Goal: Task Accomplishment & Management: Manage account settings

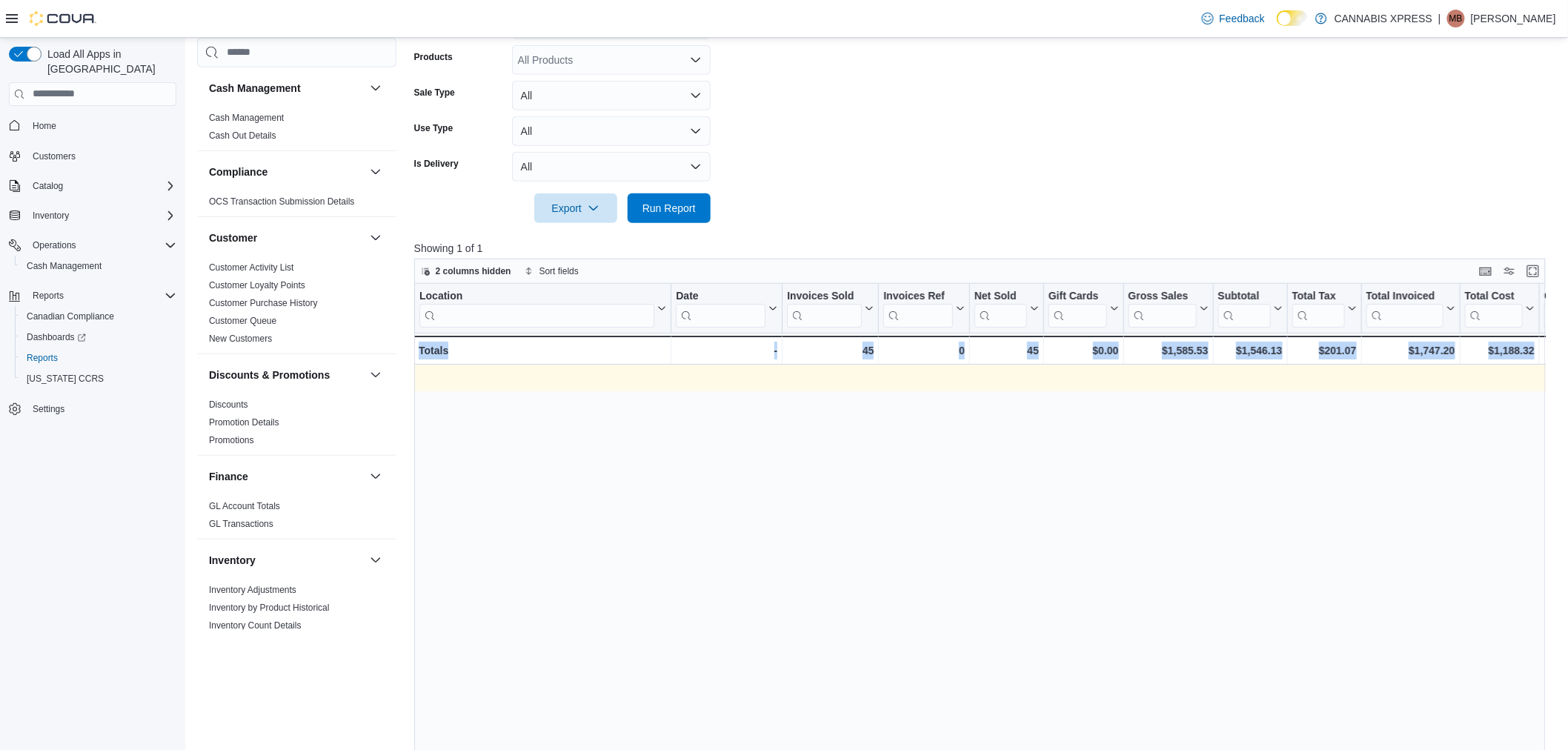
scroll to position [0, 1606]
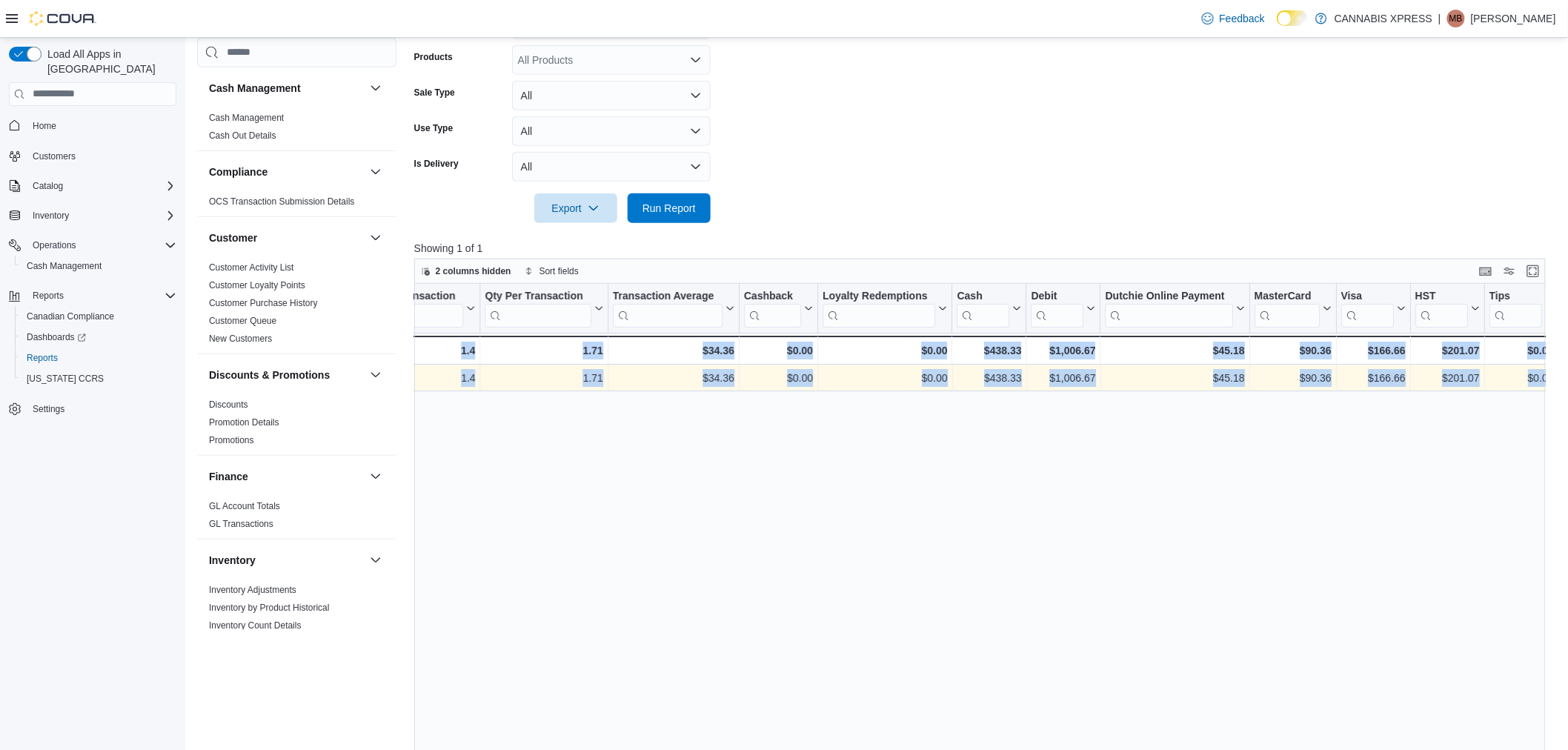
drag, startPoint x: 1102, startPoint y: 378, endPoint x: 2187, endPoint y: 375, distance: 1085.0
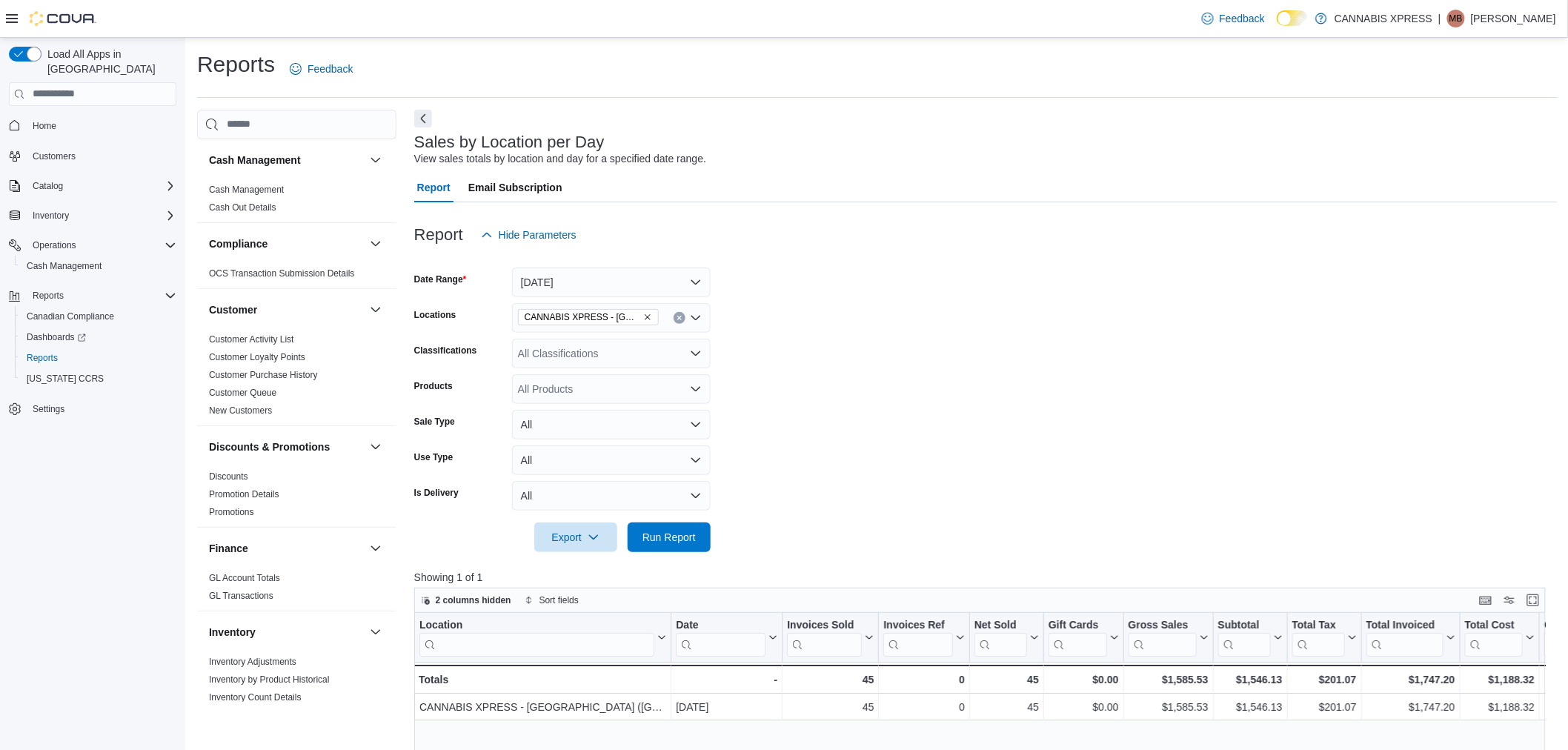
click at [678, 313] on button "Clear input" at bounding box center [680, 318] width 12 height 12
click at [686, 544] on span "Run Report" at bounding box center [670, 536] width 65 height 29
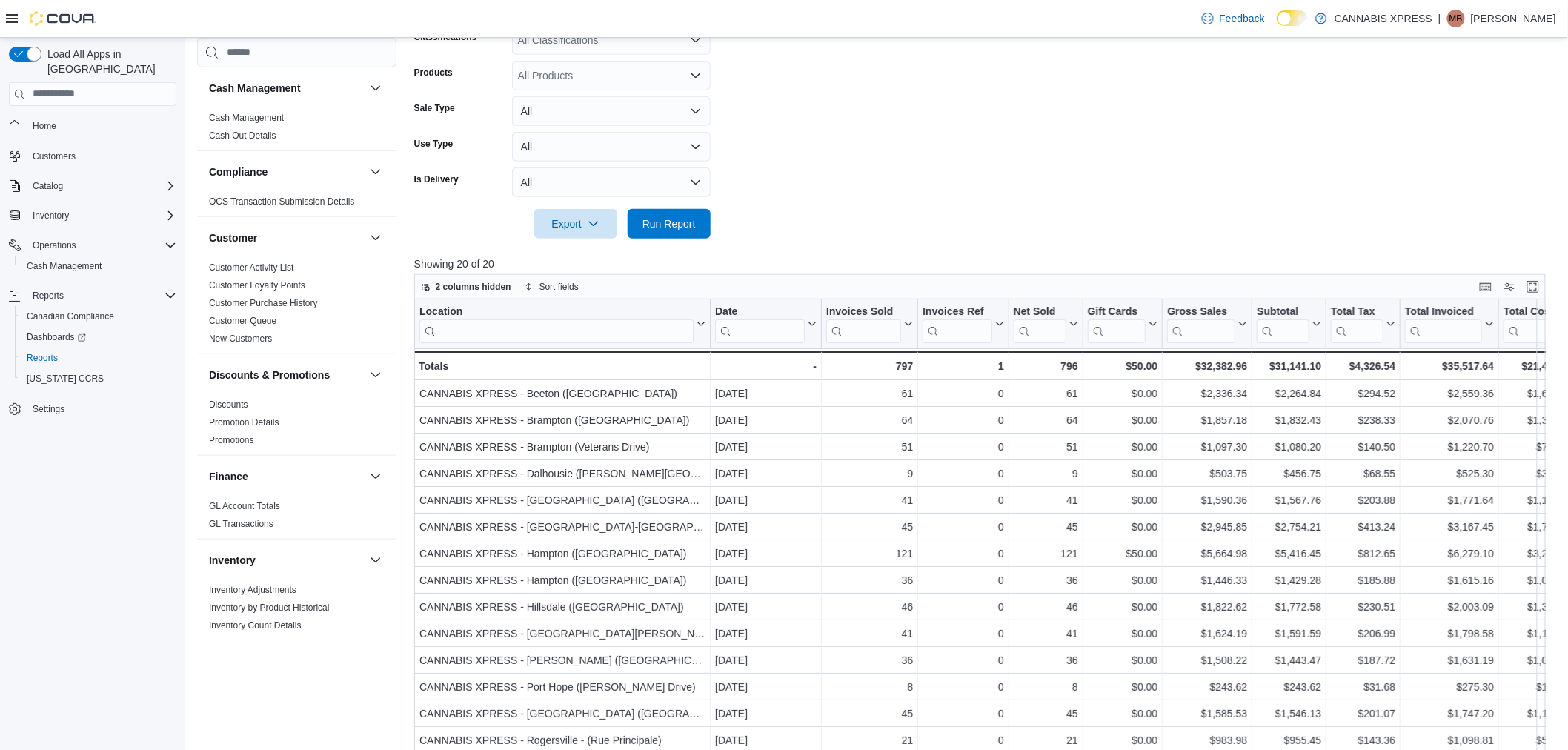
scroll to position [37, 0]
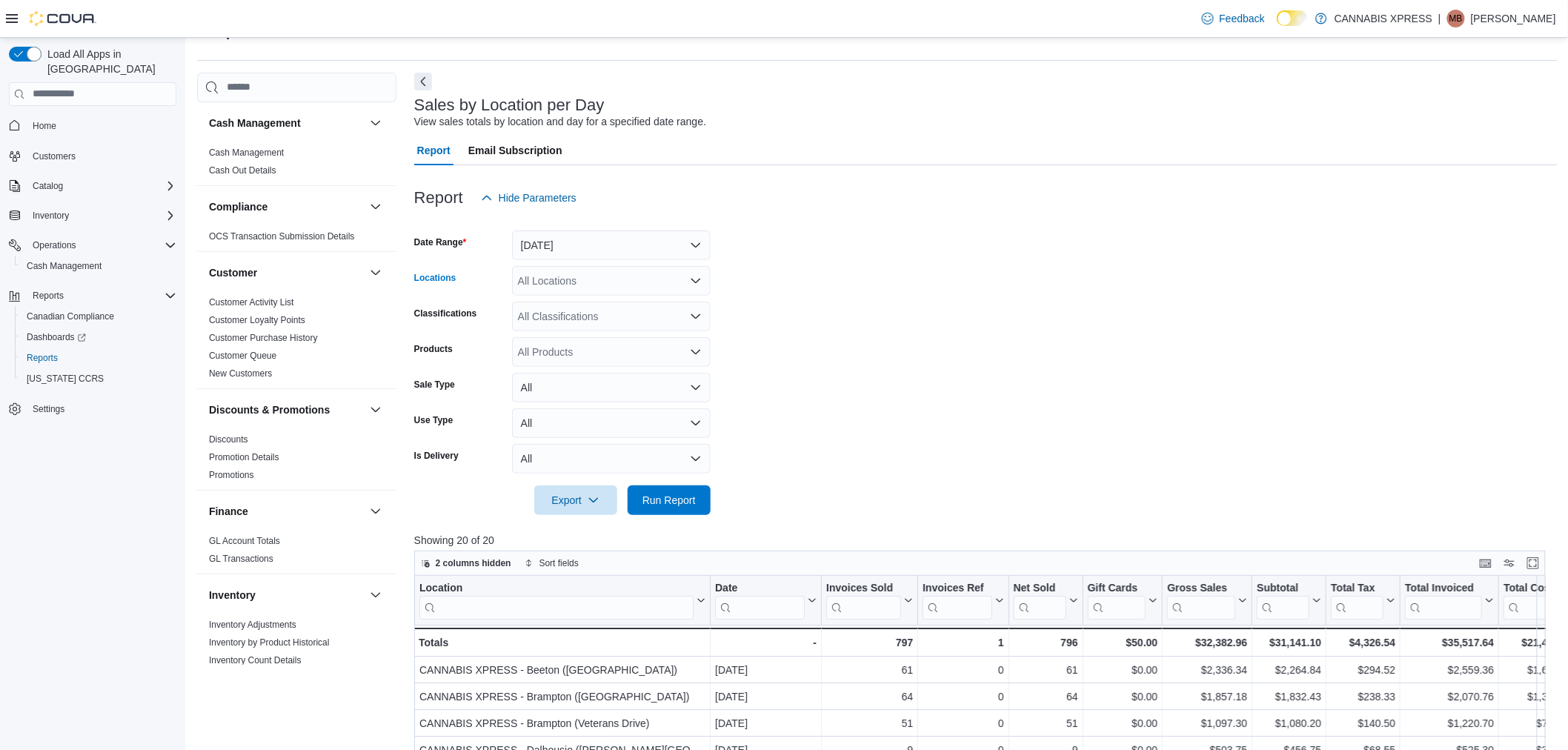
click at [695, 289] on div "All Locations" at bounding box center [611, 281] width 199 height 29
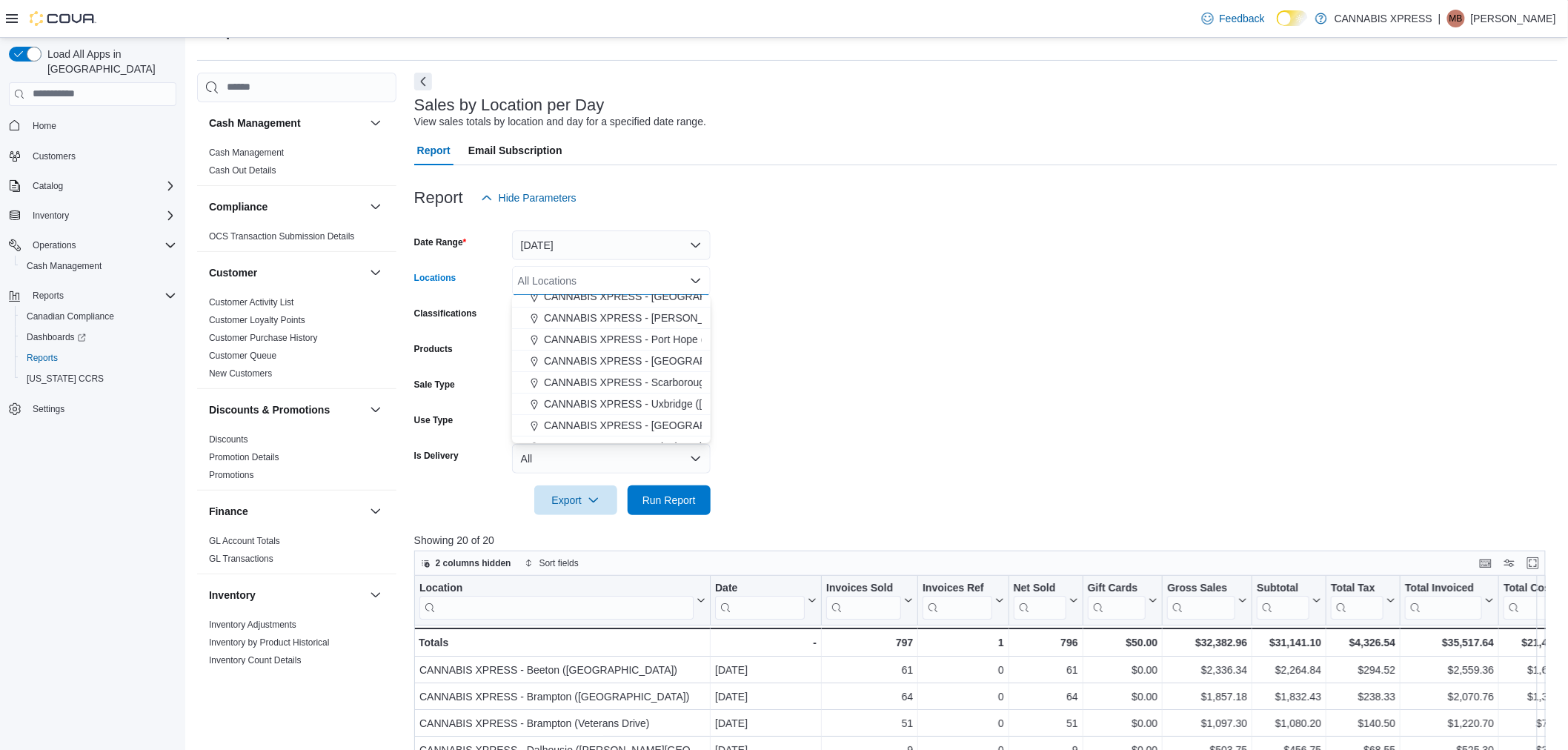
scroll to position [164, 0]
click at [669, 350] on span "CANNABIS XPRESS - [GEOGRAPHIC_DATA] ([GEOGRAPHIC_DATA])" at bounding box center [710, 356] width 333 height 15
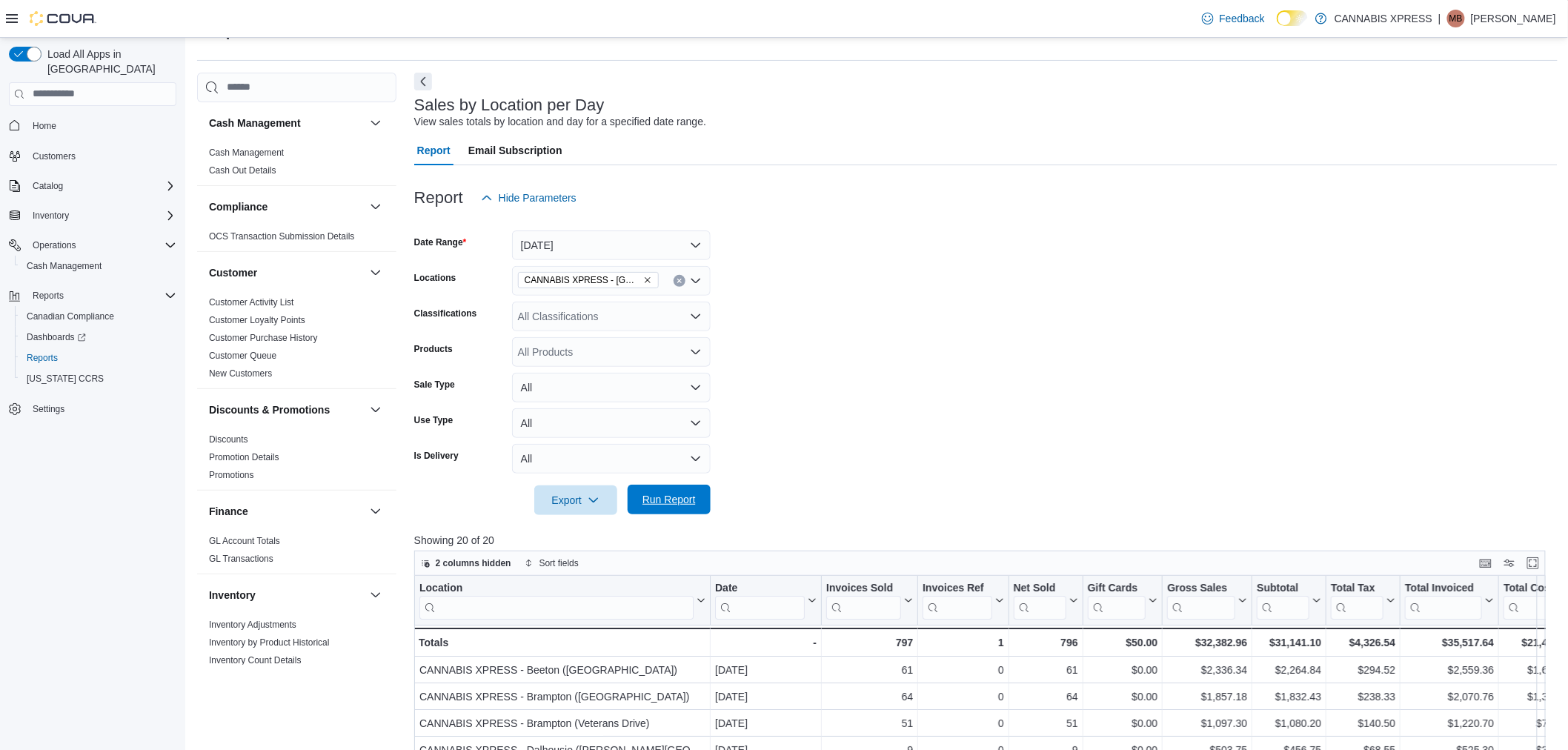
click at [687, 494] on span "Run Report" at bounding box center [669, 499] width 53 height 15
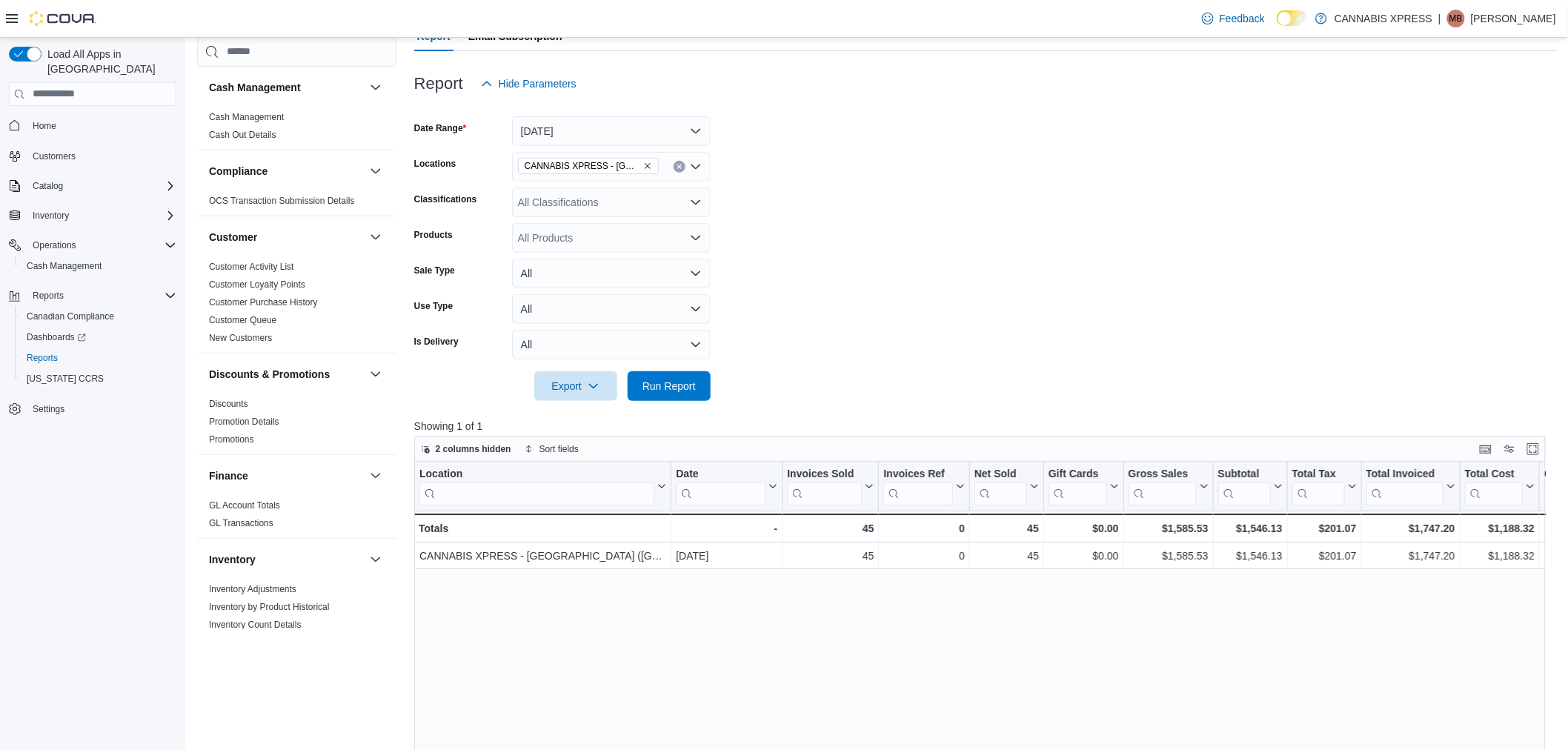
scroll to position [284, 0]
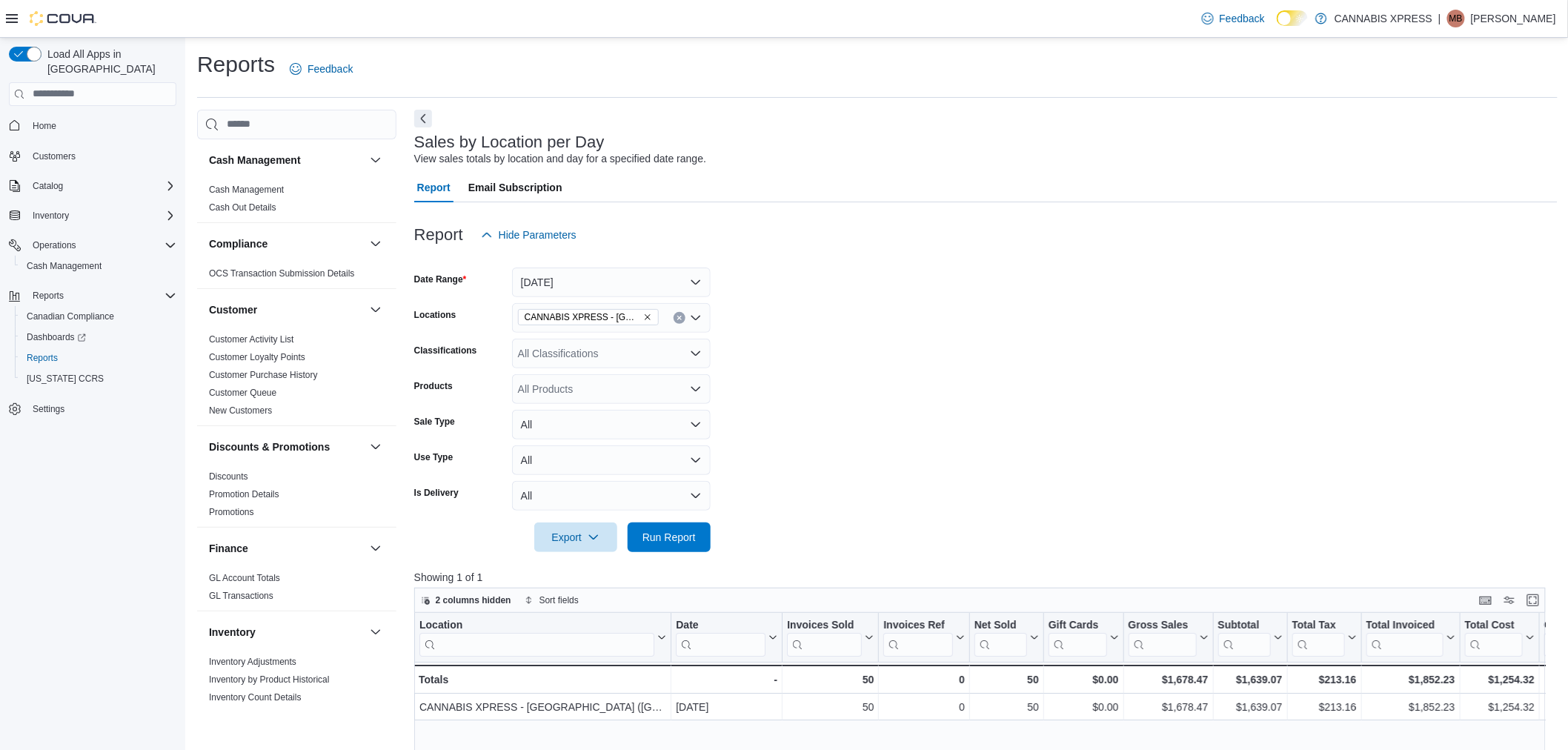
click at [677, 316] on icon "Clear input" at bounding box center [679, 318] width 3 height 3
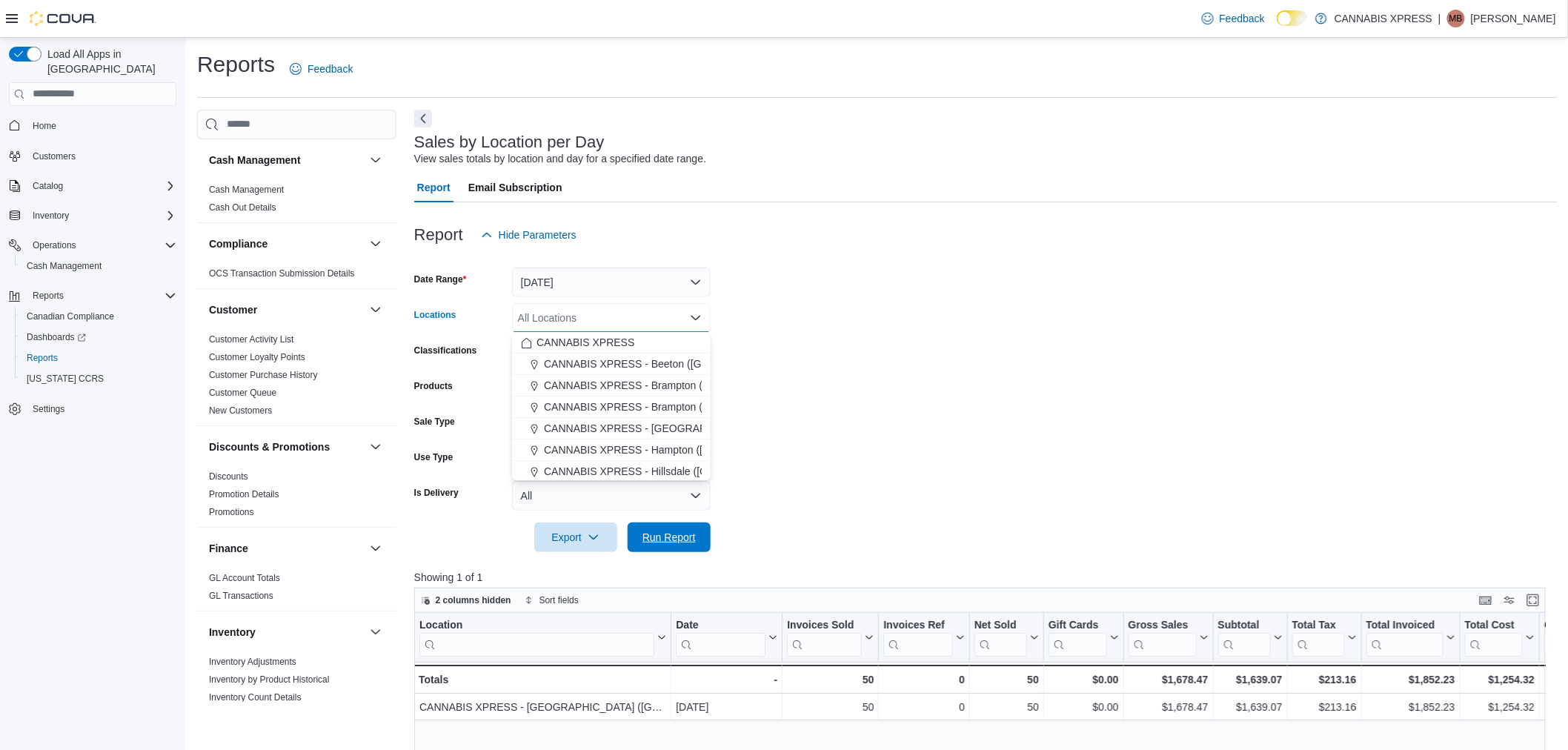
drag, startPoint x: 689, startPoint y: 547, endPoint x: 1183, endPoint y: 499, distance: 496.3
click at [689, 547] on span "Run Report" at bounding box center [670, 537] width 65 height 29
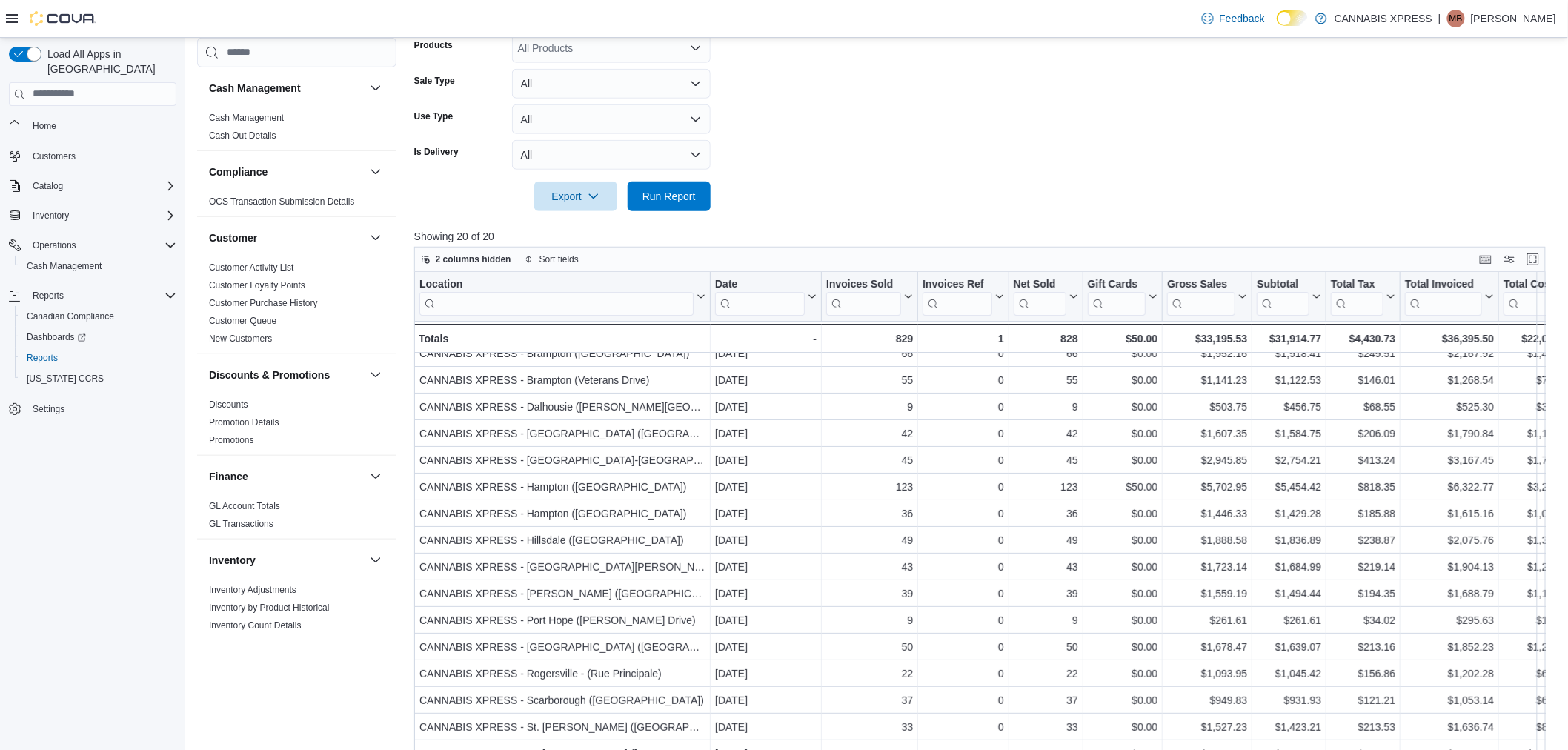
scroll to position [449, 0]
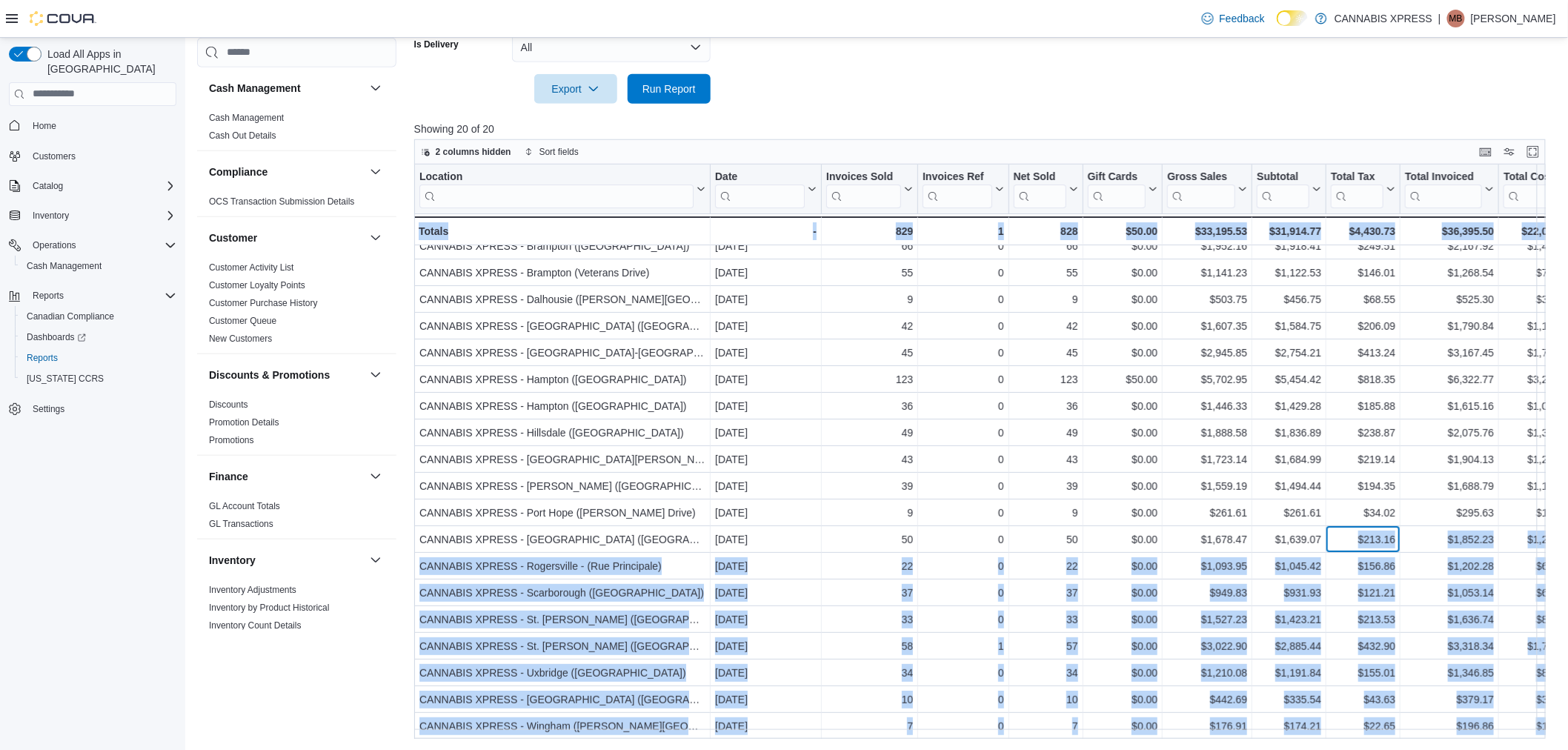
drag, startPoint x: 1349, startPoint y: 530, endPoint x: 1661, endPoint y: 530, distance: 312.0
click at [824, 105] on div at bounding box center [985, 113] width 1143 height 18
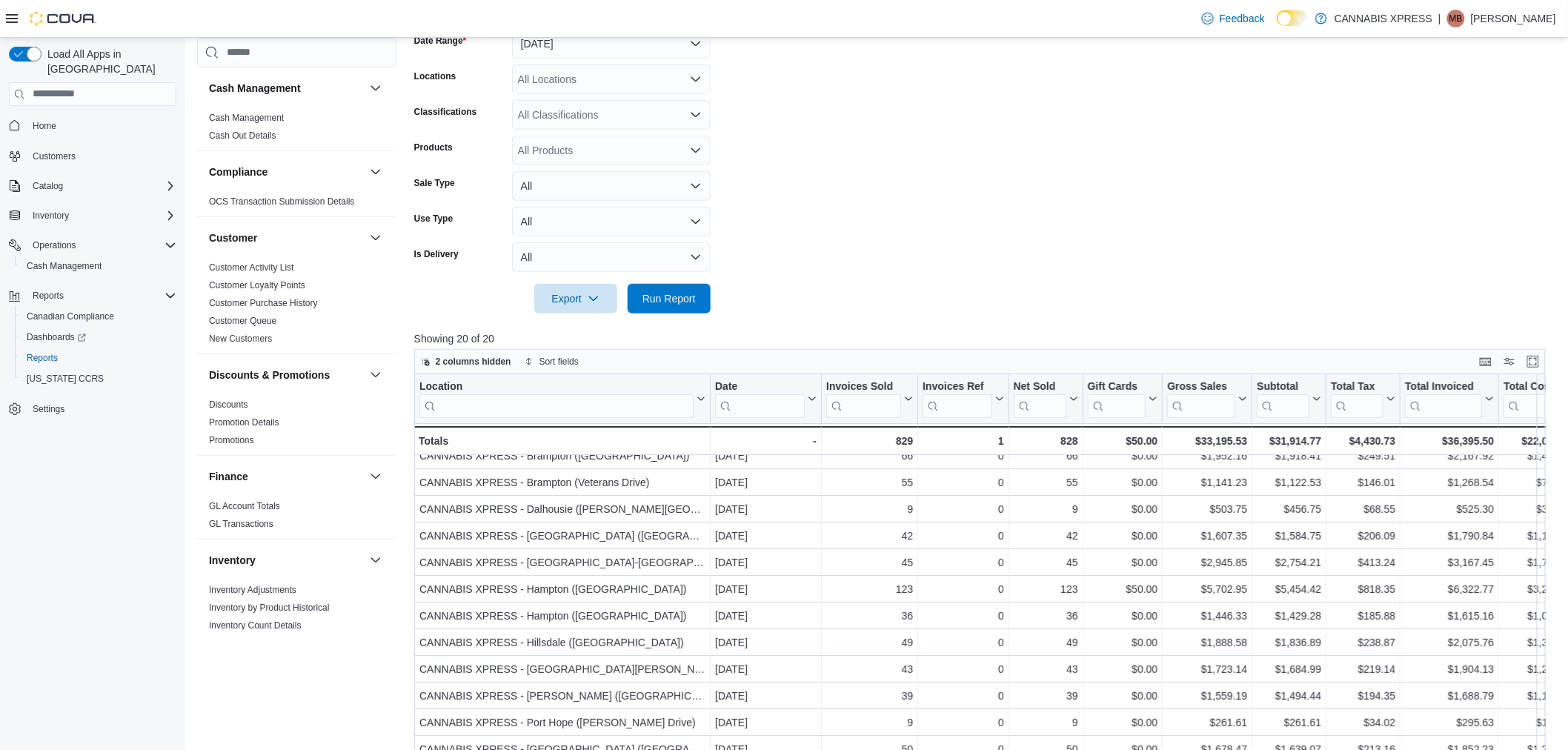
scroll to position [201, 0]
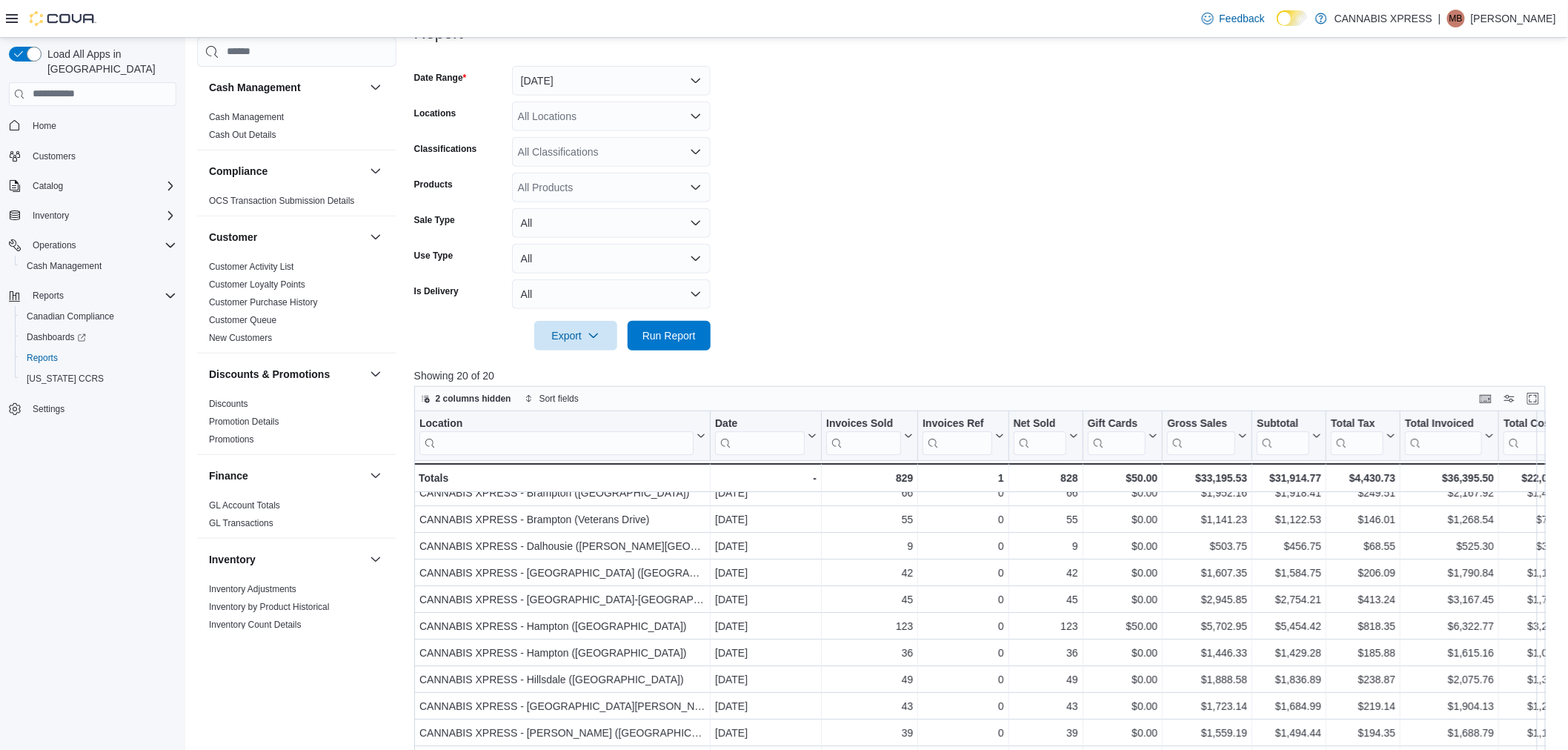
click at [664, 116] on div "All Locations" at bounding box center [611, 116] width 199 height 29
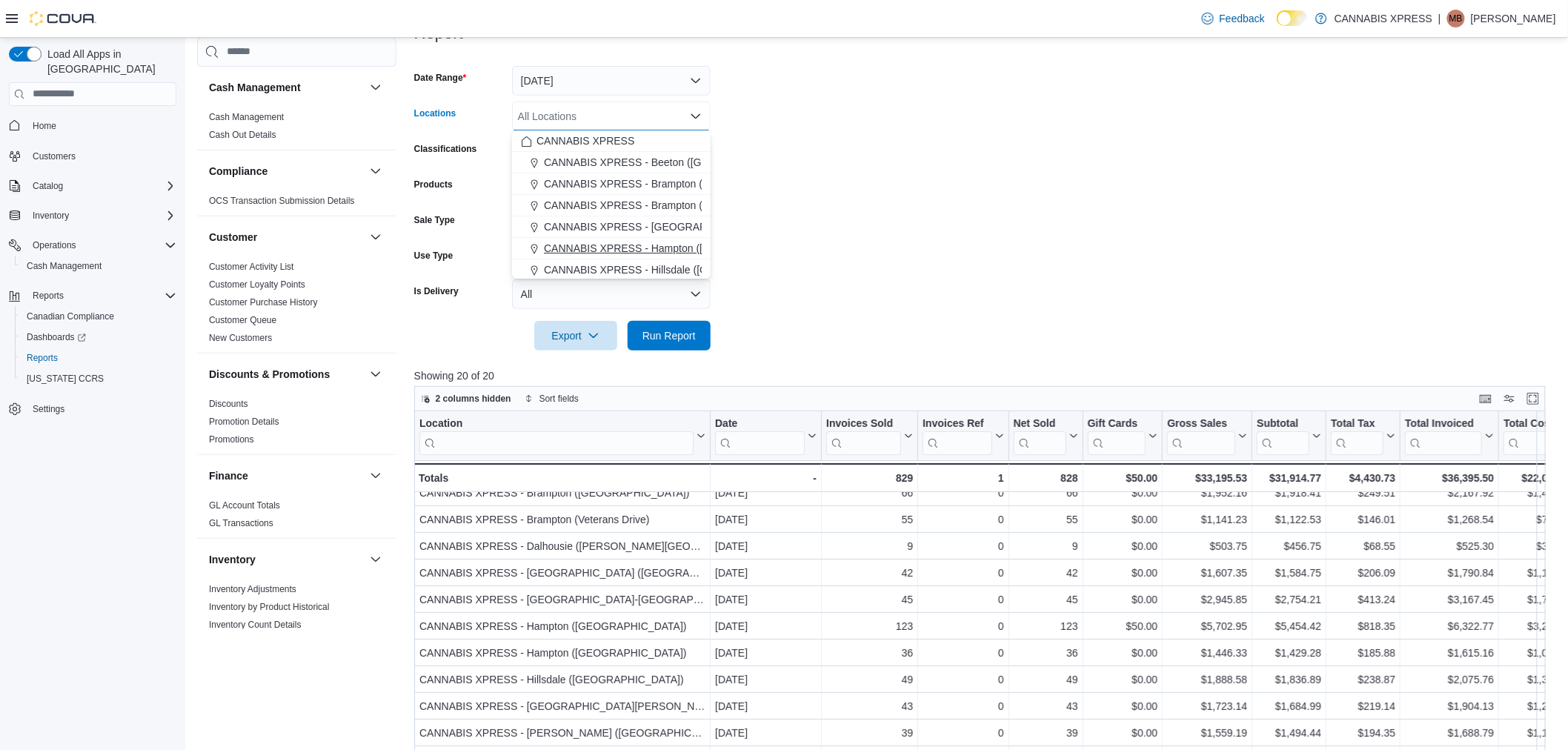
scroll to position [164, 0]
click at [660, 184] on span "CANNABIS XPRESS - [GEOGRAPHIC_DATA] ([GEOGRAPHIC_DATA])" at bounding box center [710, 191] width 333 height 15
click at [1041, 193] on form "Date Range Today Locations CANNABIS XPRESS - Ridgetown (Main Street) Combo box.…" at bounding box center [985, 199] width 1143 height 302
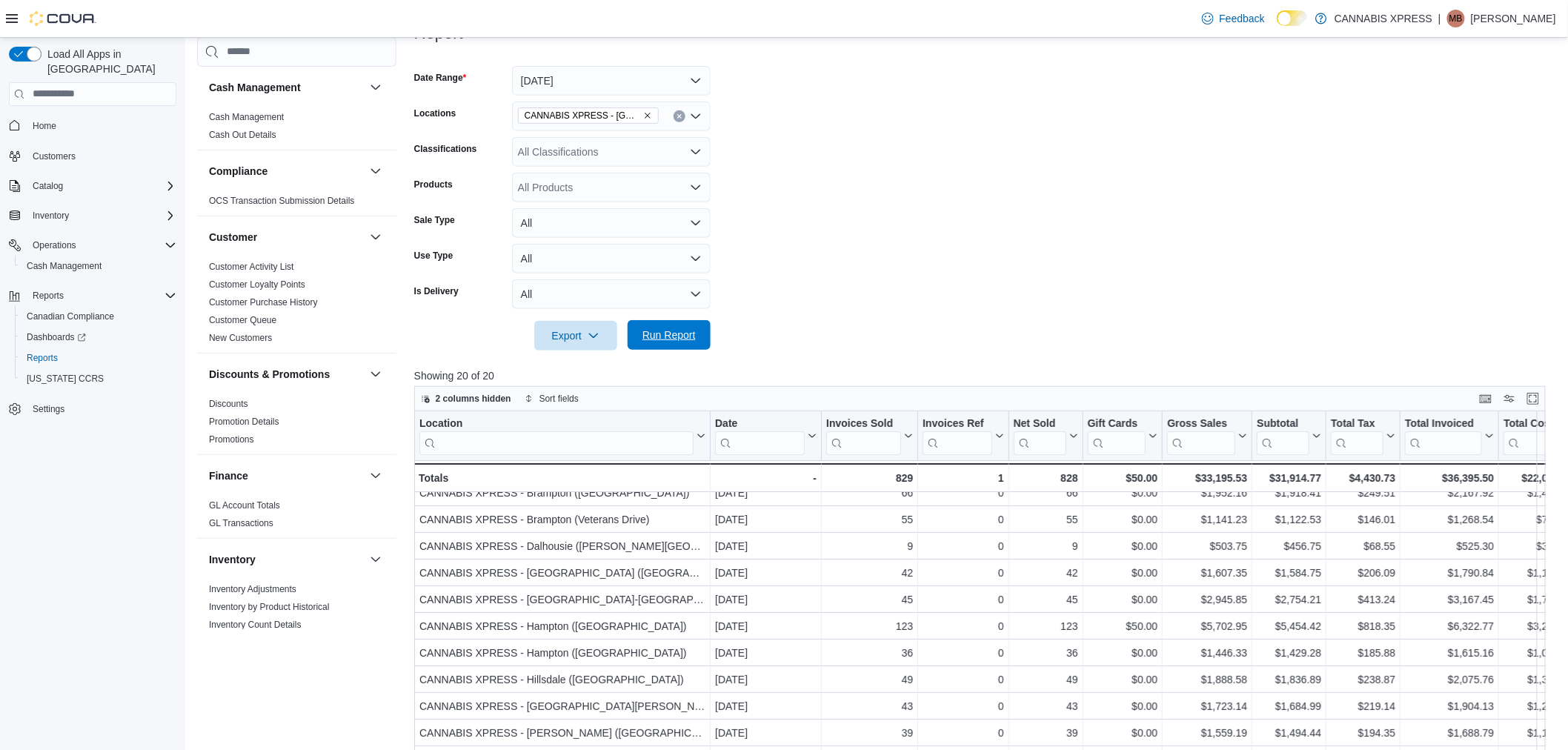
click at [672, 350] on div "Export Run Report" at bounding box center [562, 336] width 296 height 29
click at [690, 344] on span "Run Report" at bounding box center [670, 335] width 65 height 29
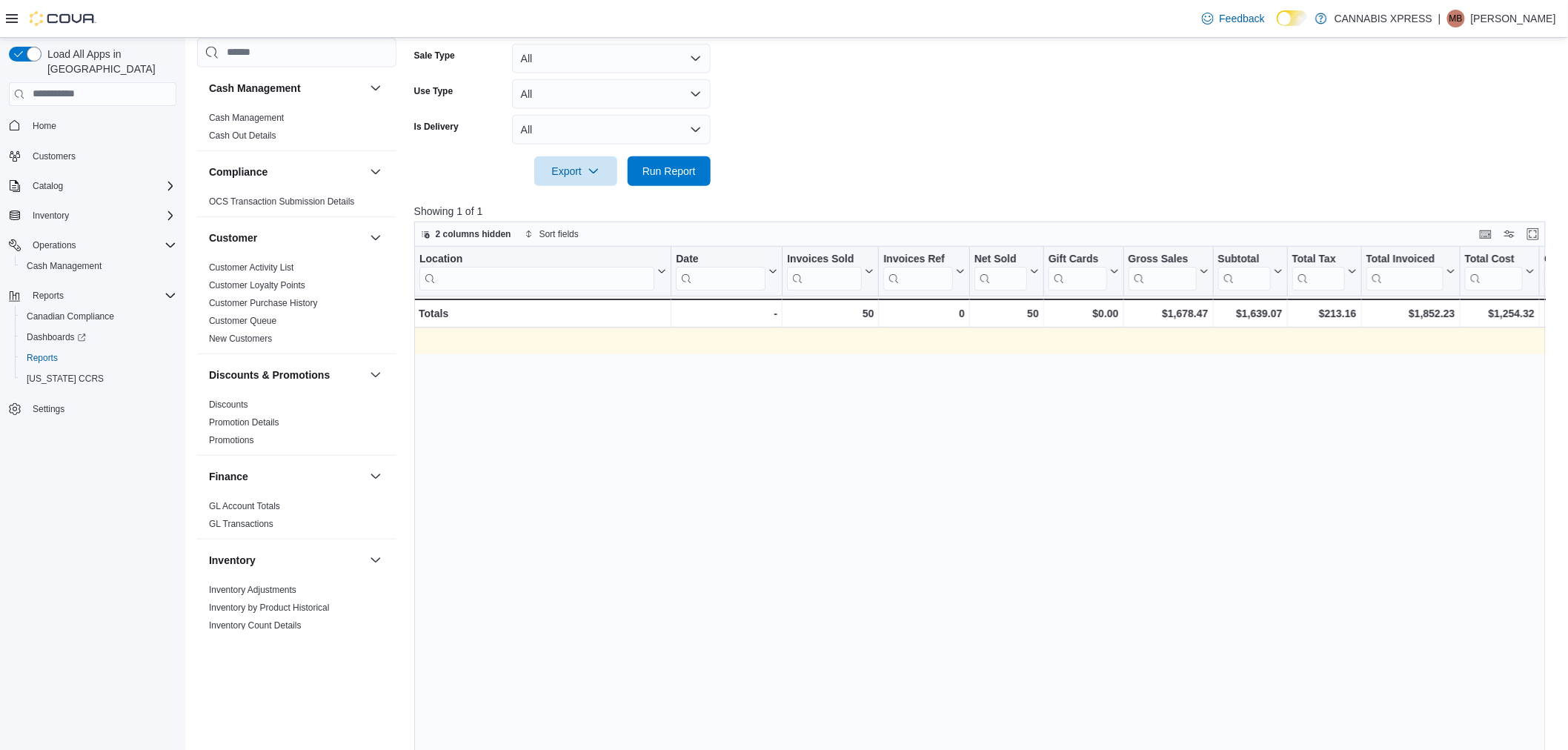
scroll to position [0, 1606]
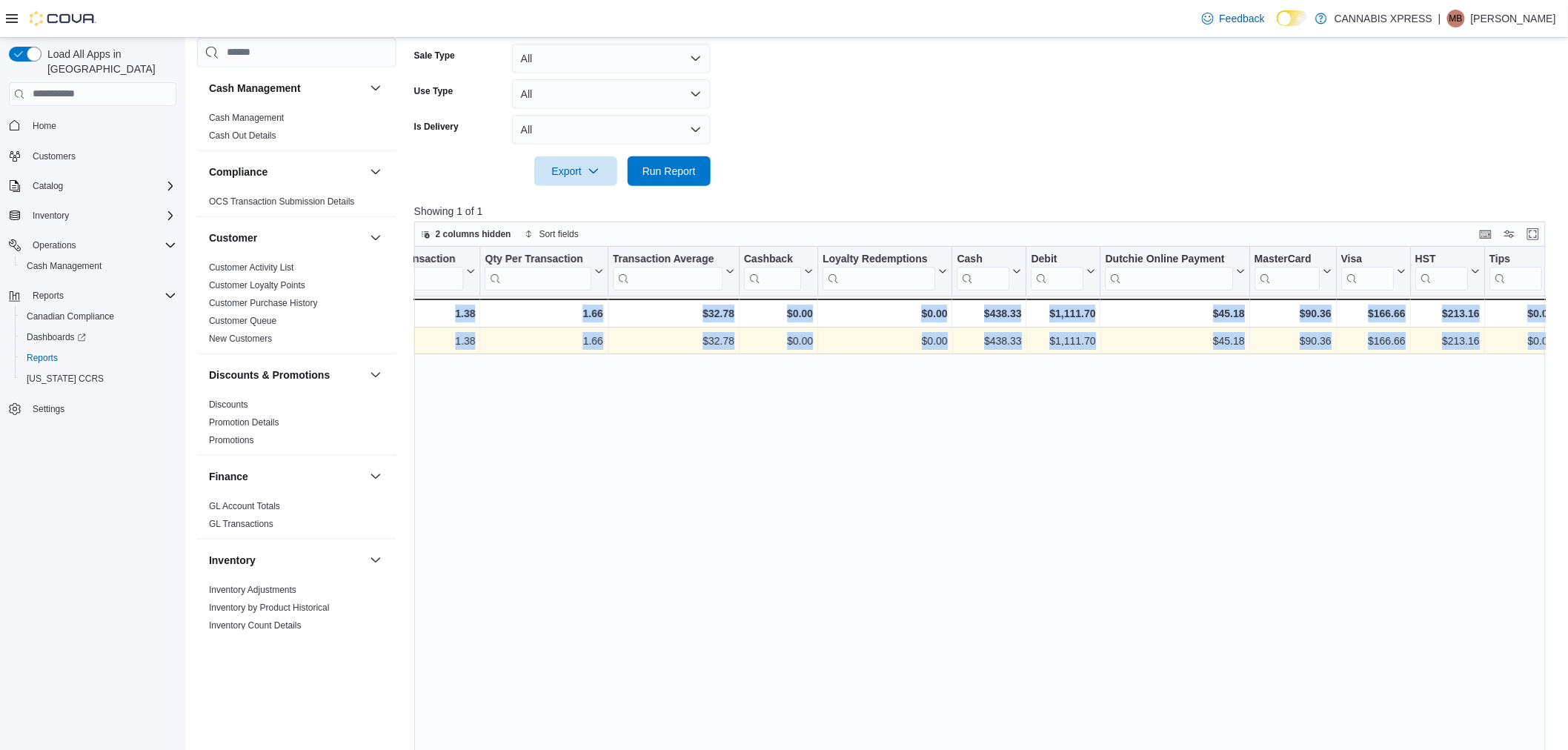
drag, startPoint x: 1201, startPoint y: 344, endPoint x: 2212, endPoint y: 394, distance: 1012.2
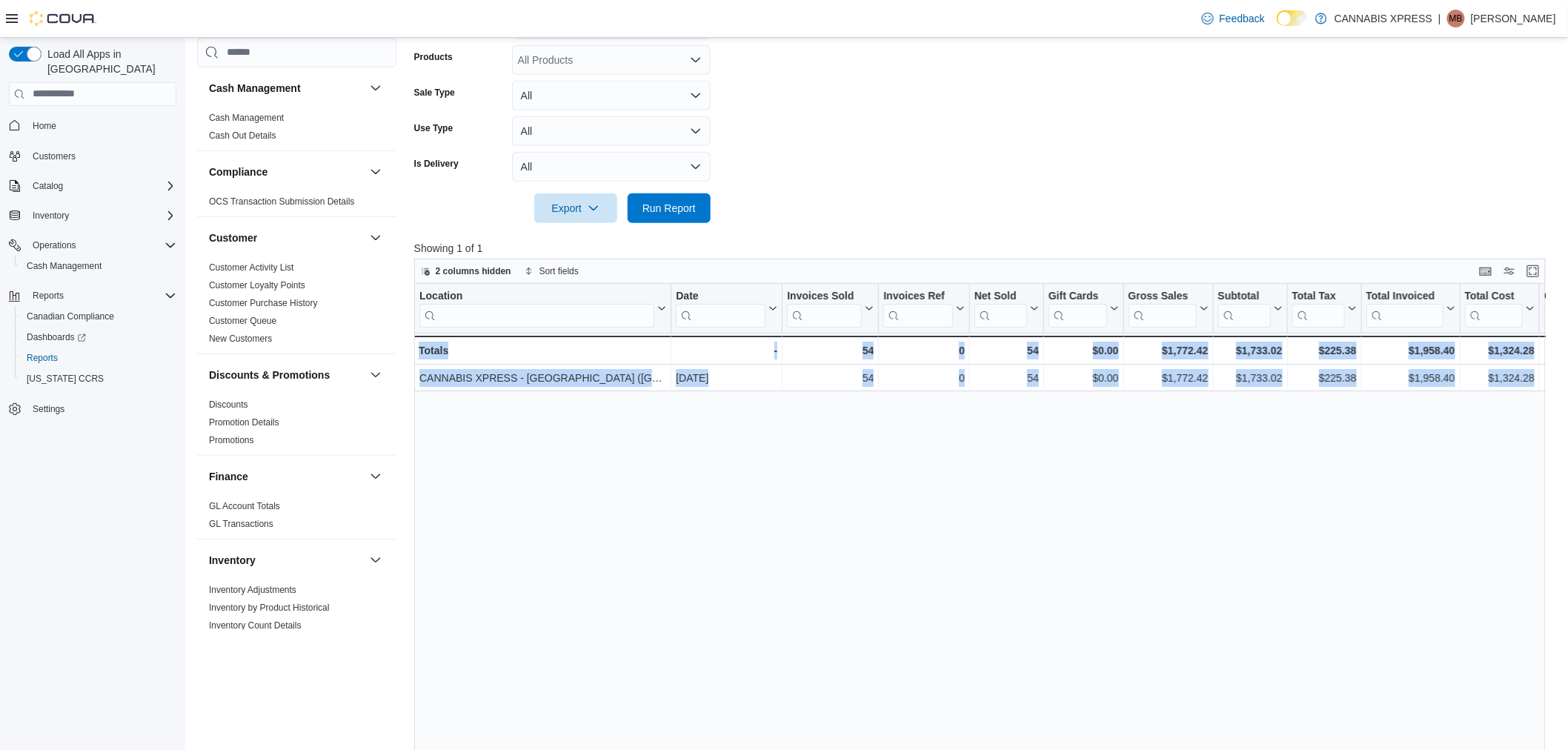
scroll to position [0, 1606]
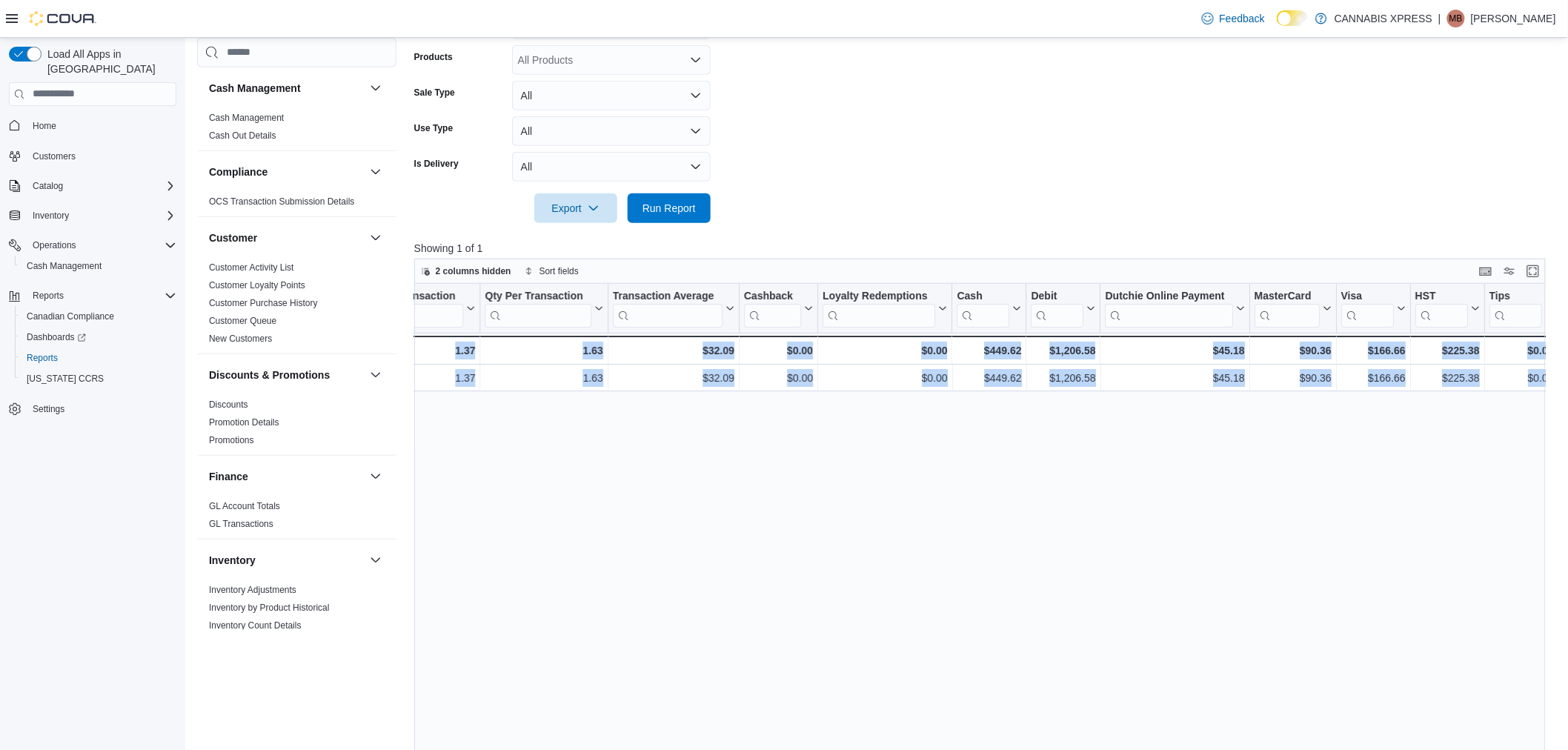
drag, startPoint x: 946, startPoint y: 376, endPoint x: 2114, endPoint y: 335, distance: 1168.7
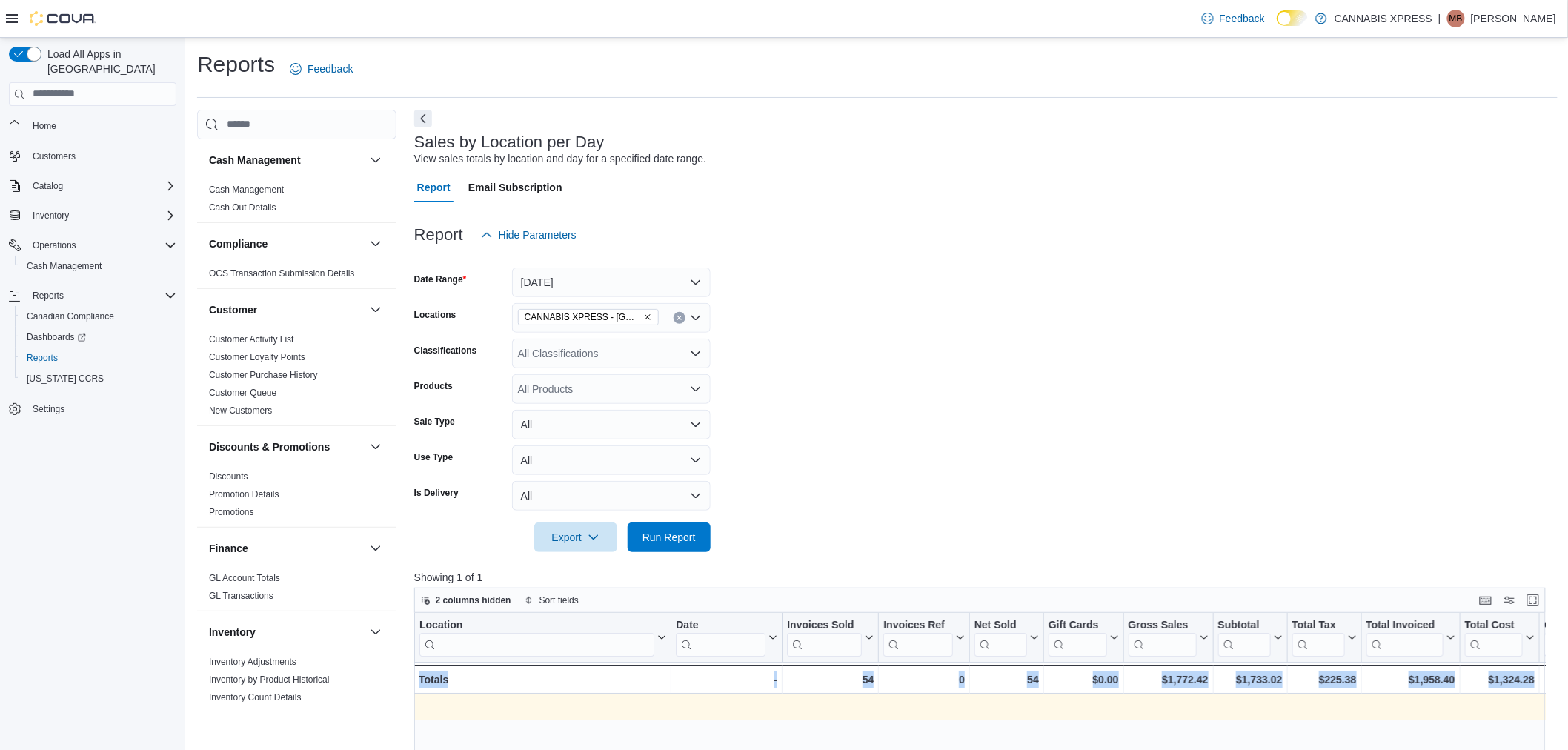
scroll to position [0, 1606]
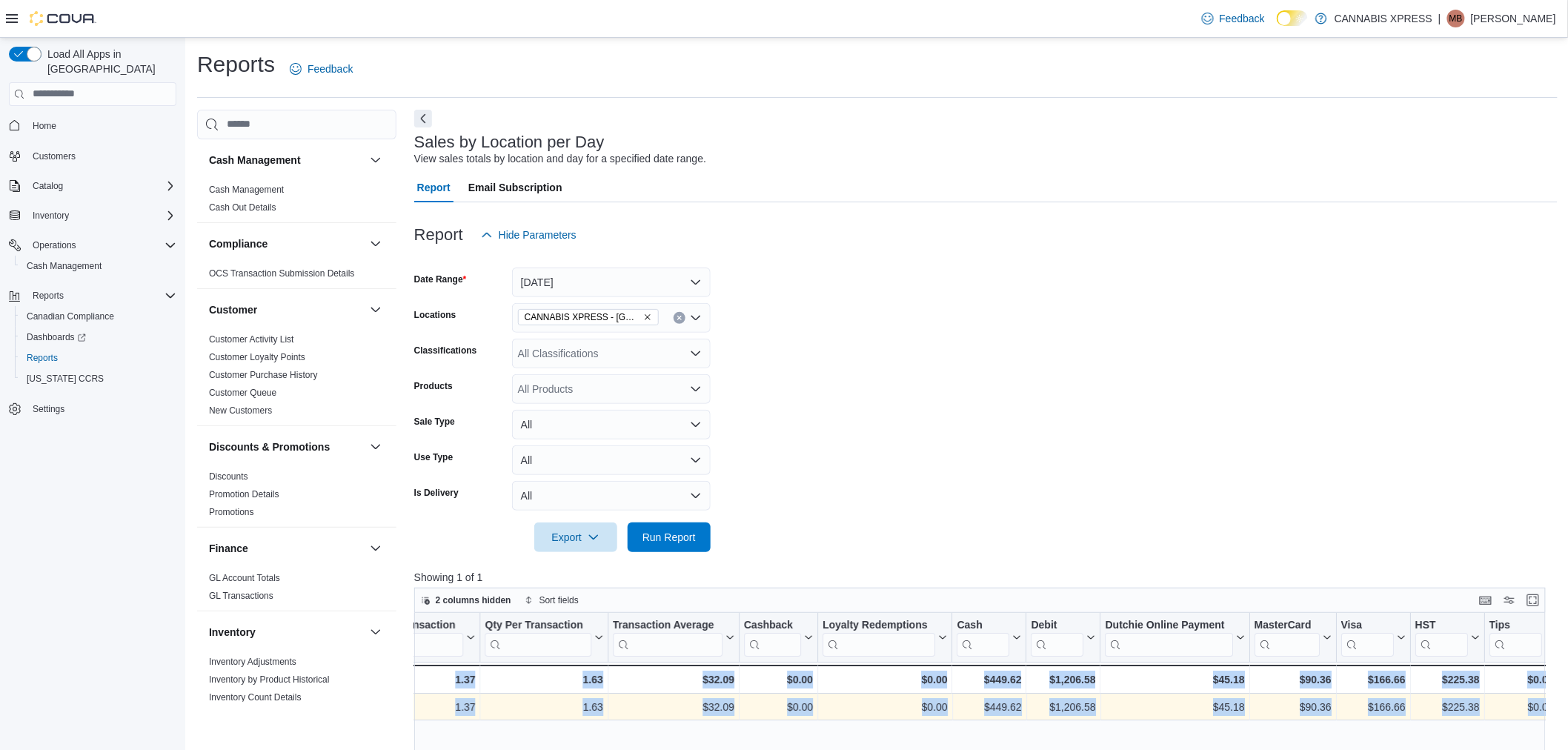
drag, startPoint x: 1053, startPoint y: 710, endPoint x: 1867, endPoint y: 728, distance: 814.2
click at [70, 260] on span "Cash Management" at bounding box center [64, 266] width 75 height 12
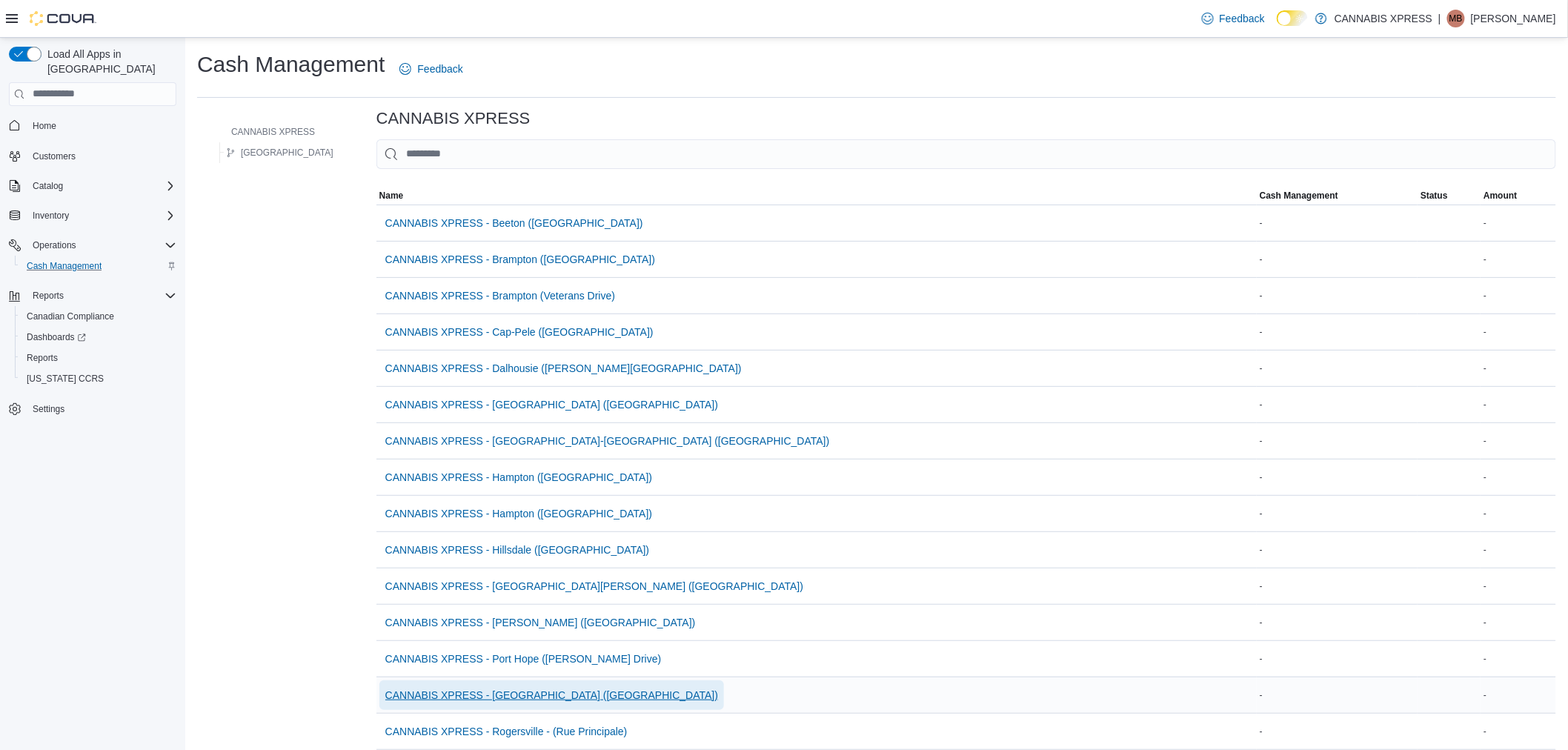
click at [559, 694] on span "CANNABIS XPRESS - [GEOGRAPHIC_DATA] ([GEOGRAPHIC_DATA])" at bounding box center [552, 695] width 333 height 15
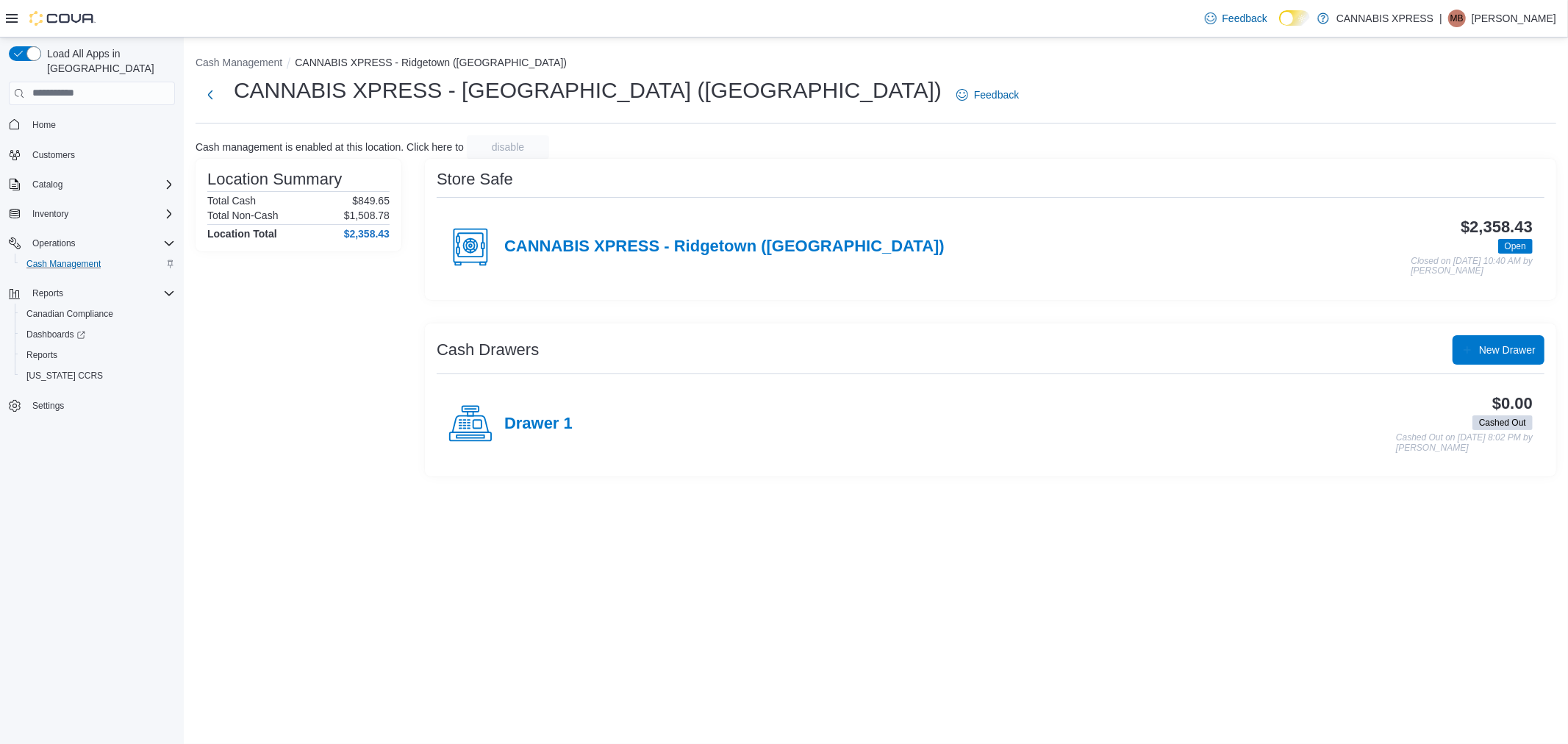
click at [611, 232] on div "CANNABIS XPRESS - Ridgetown ([GEOGRAPHIC_DATA])" at bounding box center [696, 247] width 496 height 44
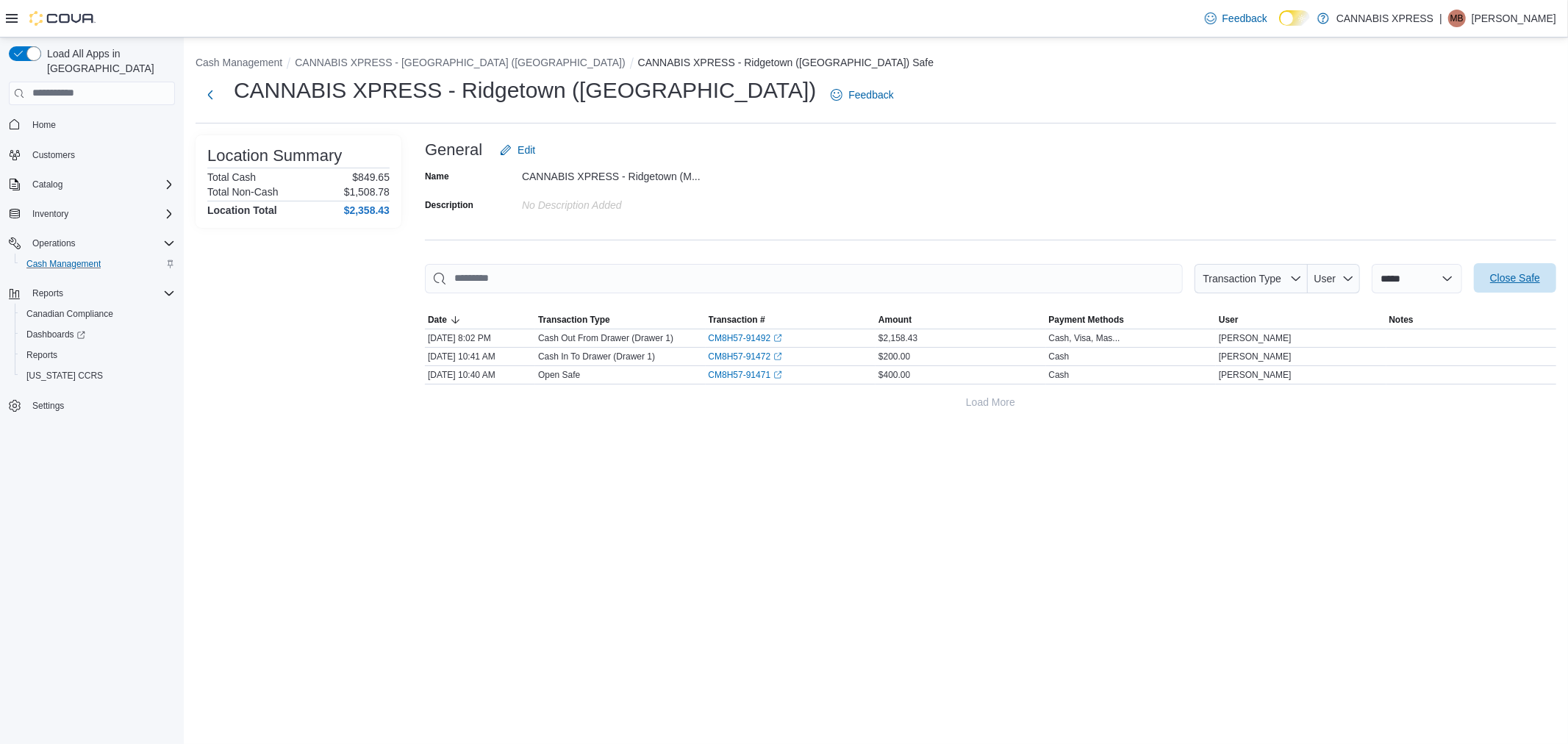
click at [1526, 282] on span "Close Safe" at bounding box center [1515, 278] width 50 height 15
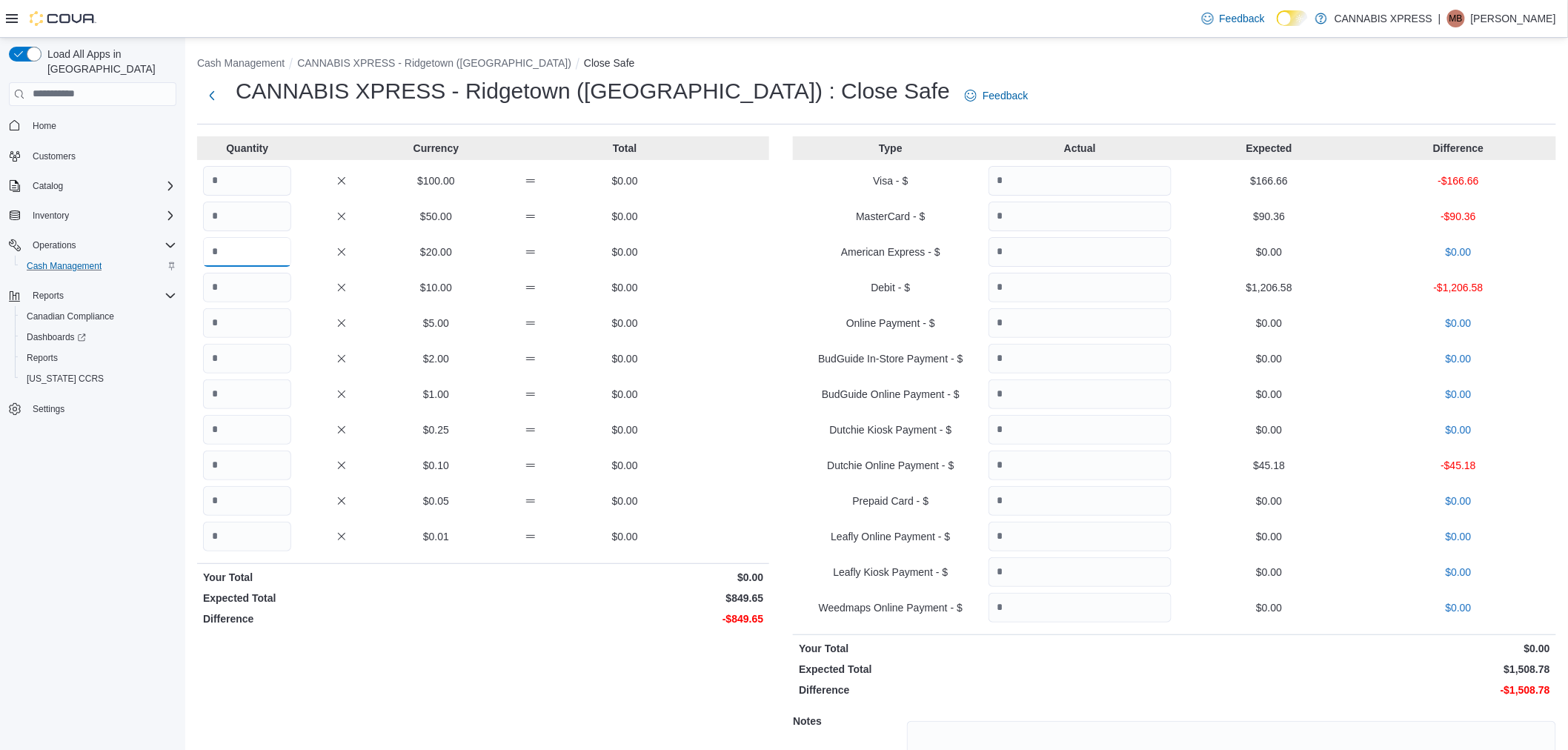
click at [268, 246] on input "Quantity" at bounding box center [247, 252] width 88 height 29
type input "*"
type input "**"
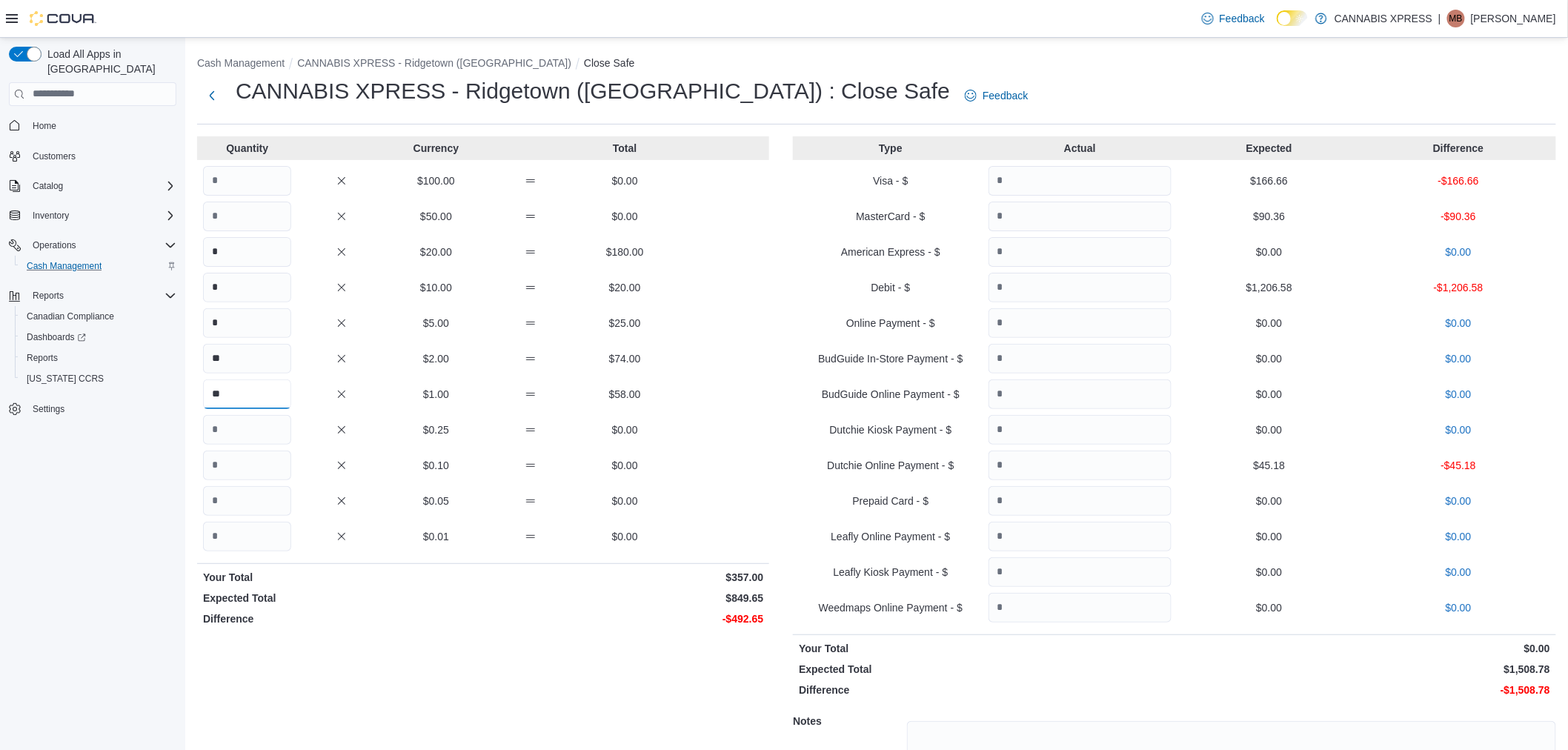
type input "**"
type input "***"
type input "**"
click at [1114, 179] on input "Quantity" at bounding box center [1080, 181] width 183 height 29
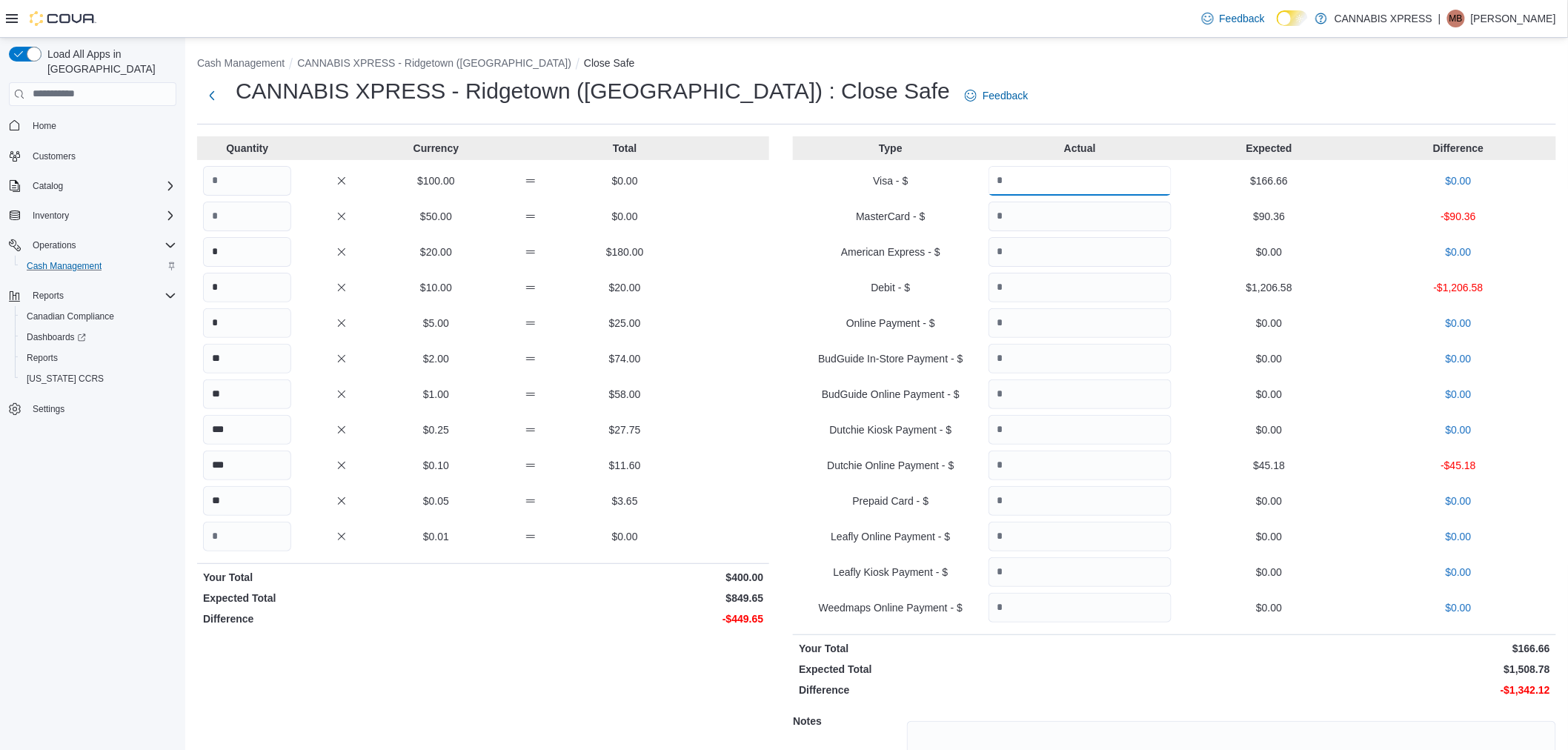
type input "******"
click at [1108, 219] on input "Quantity" at bounding box center [1080, 216] width 183 height 29
type input "*****"
click at [1028, 290] on input "Quantity" at bounding box center [1080, 288] width 183 height 29
type input "*******"
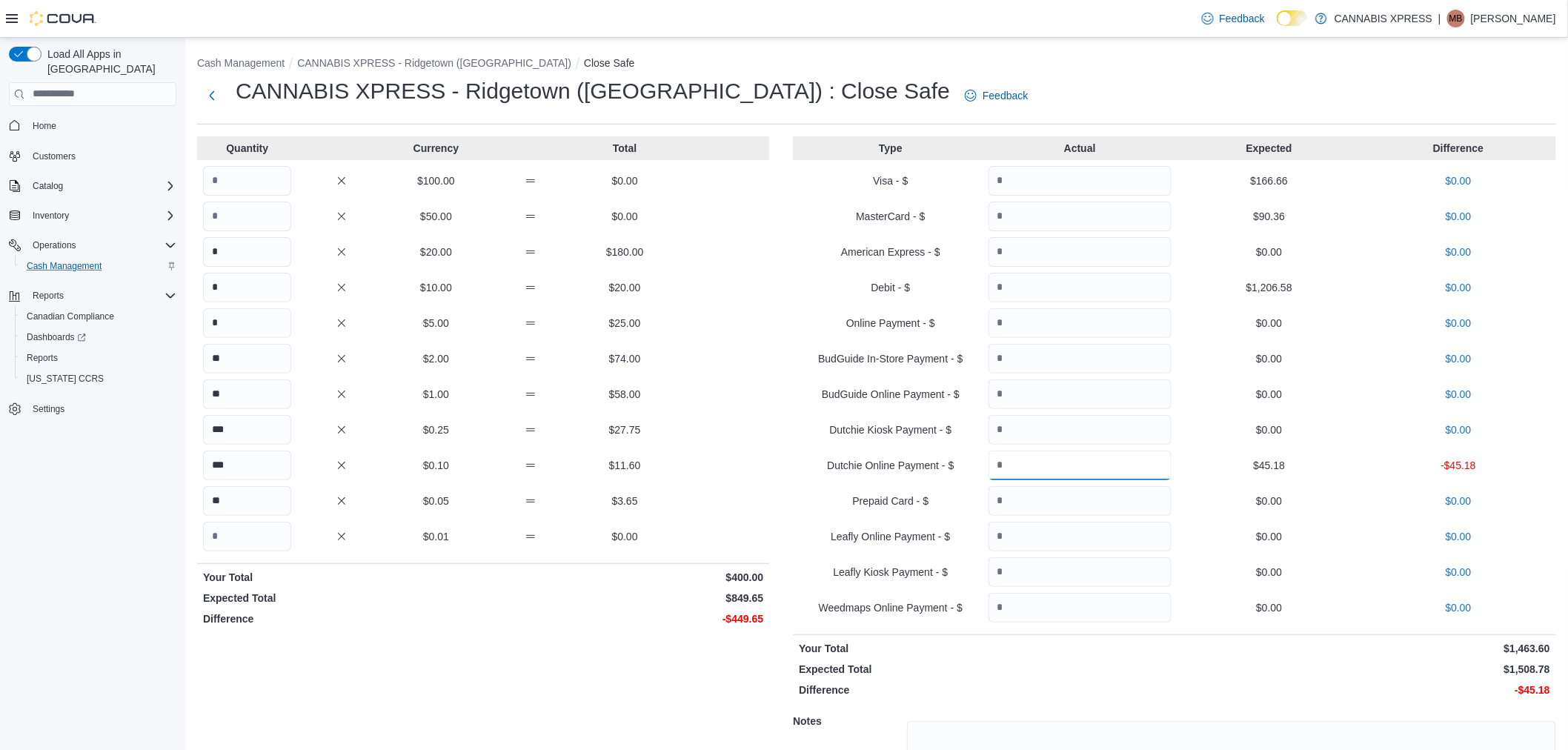
click at [1059, 468] on input "Quantity" at bounding box center [1080, 465] width 183 height 29
type input "*****"
click at [737, 482] on div "Quantity Currency Total $100.00 $0.00 $50.00 $0.00 * $20.00 $180.00 * $10.00 $2…" at bounding box center [483, 505] width 572 height 740
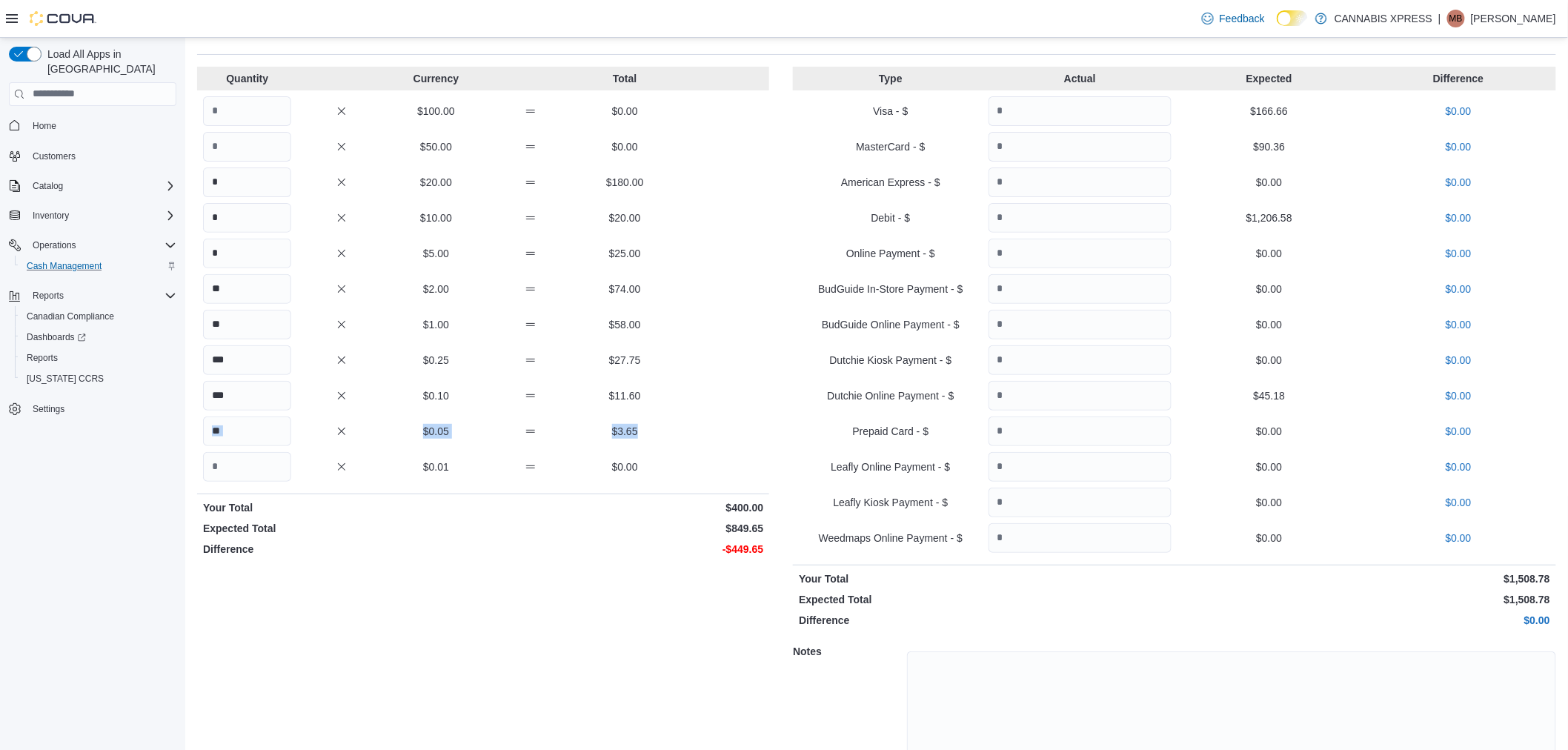
scroll to position [137, 0]
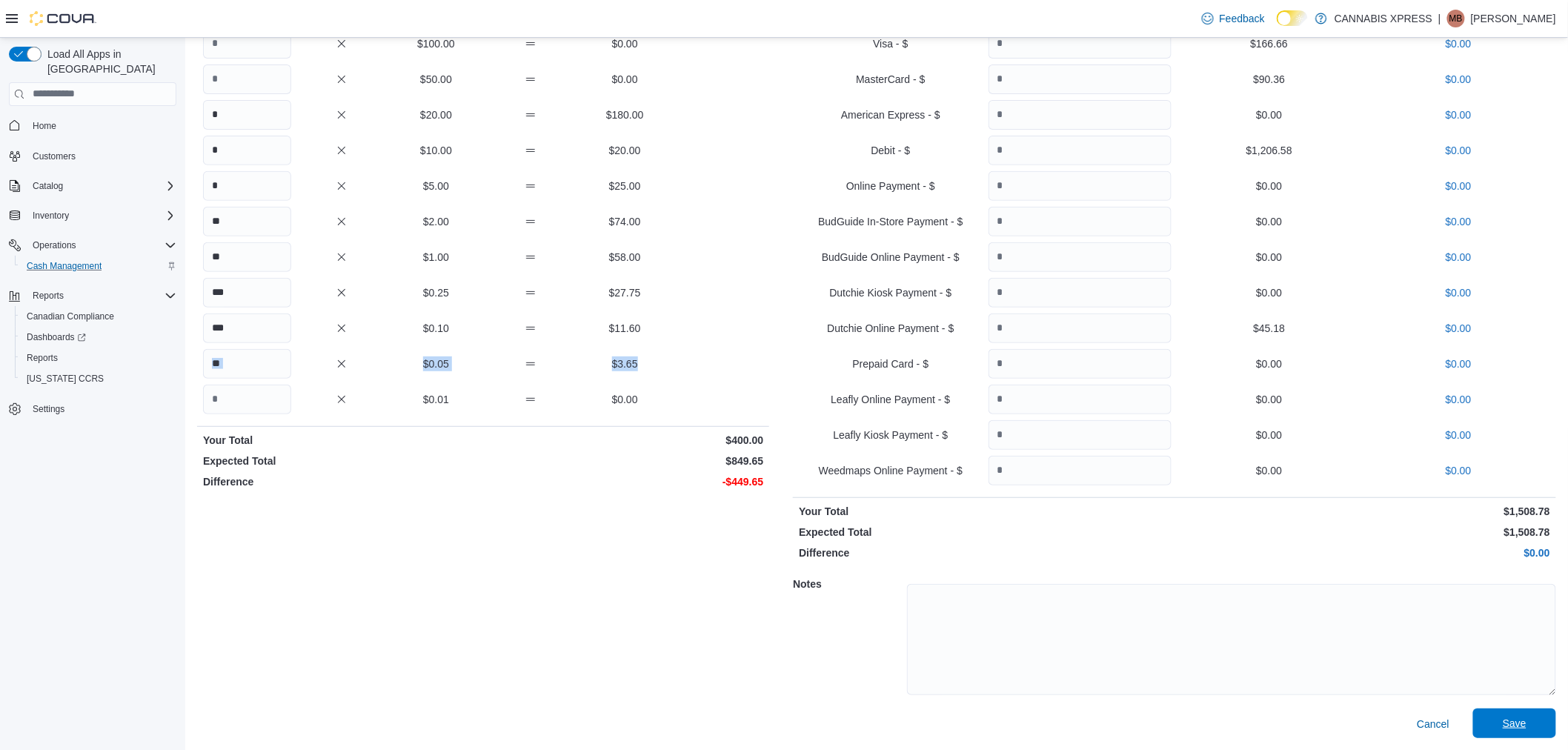
click at [1522, 719] on span "Save" at bounding box center [1515, 723] width 24 height 15
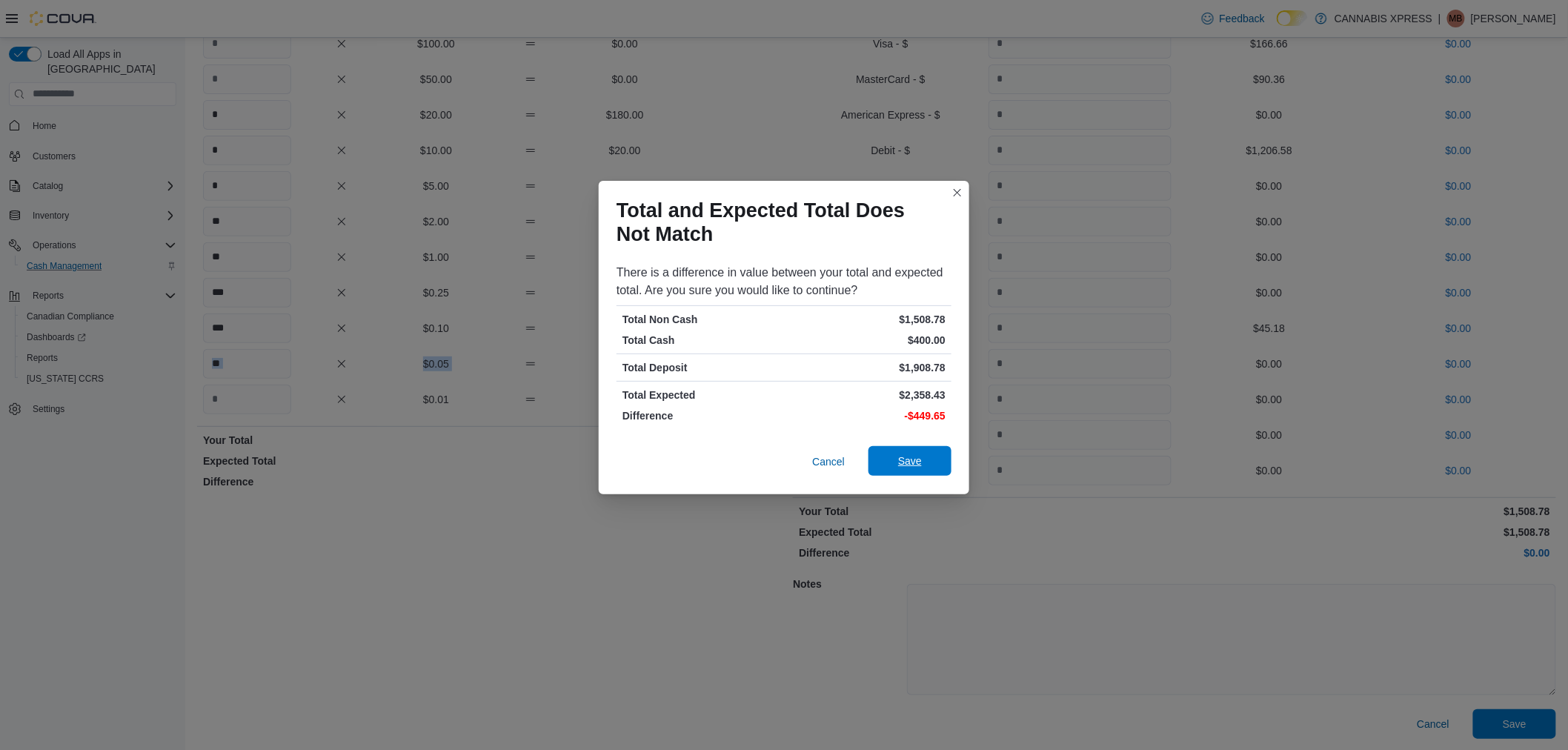
click at [892, 465] on span "Save" at bounding box center [910, 461] width 65 height 29
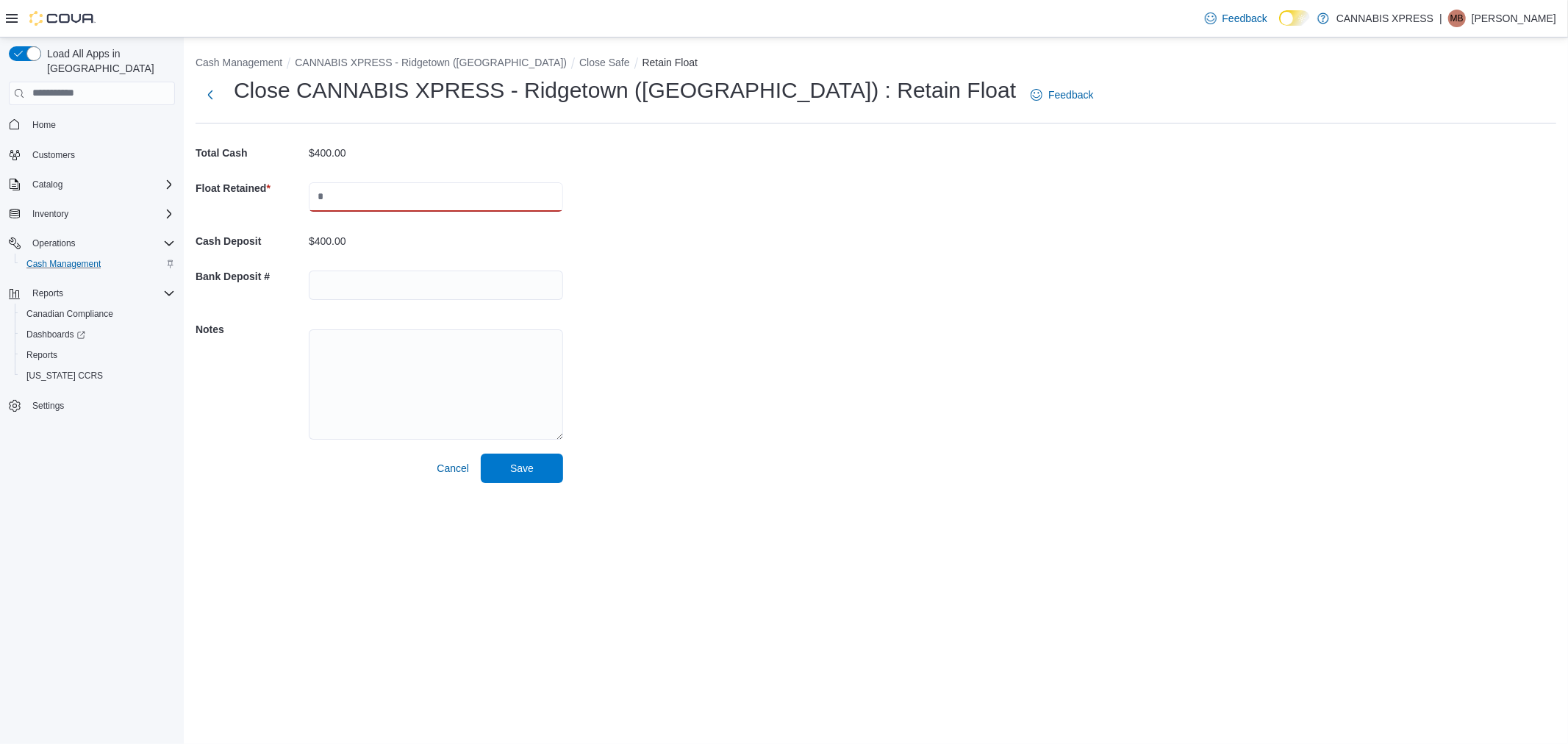
click at [326, 195] on input "text" at bounding box center [436, 197] width 255 height 29
type input "***"
click at [743, 225] on div "Cash Management CANNABIS XPRESS - Ridgetown (Main St) Close Safe Retain Float C…" at bounding box center [875, 267] width 1384 height 458
click at [510, 459] on span "Save" at bounding box center [522, 467] width 65 height 29
